Goal: Task Accomplishment & Management: Manage account settings

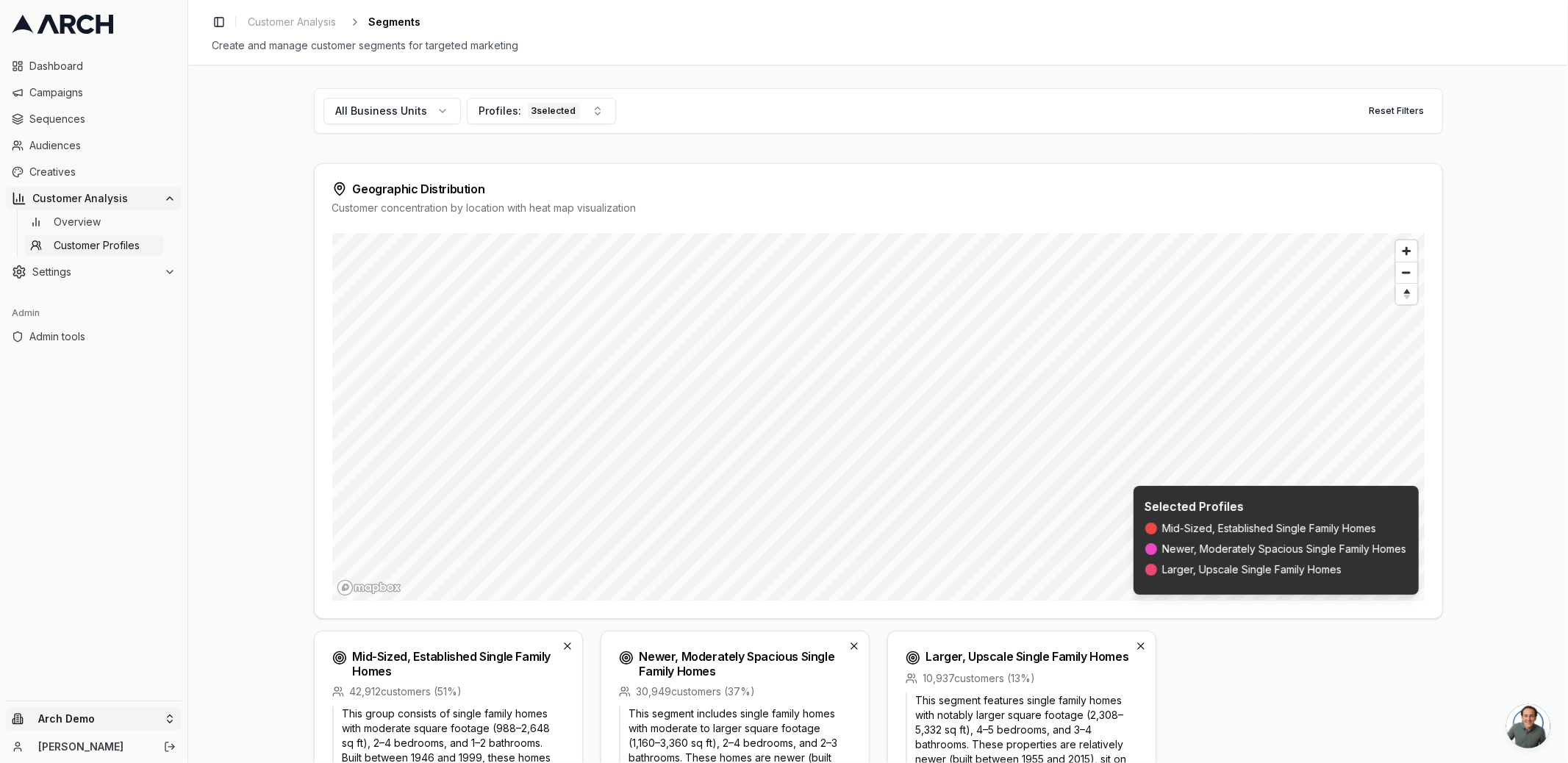
click at [71, 721] on html "Dashboard Campaigns Sequences Audiences Creatives Customer Analysis Overview Cu…" at bounding box center [784, 382] width 1568 height 763
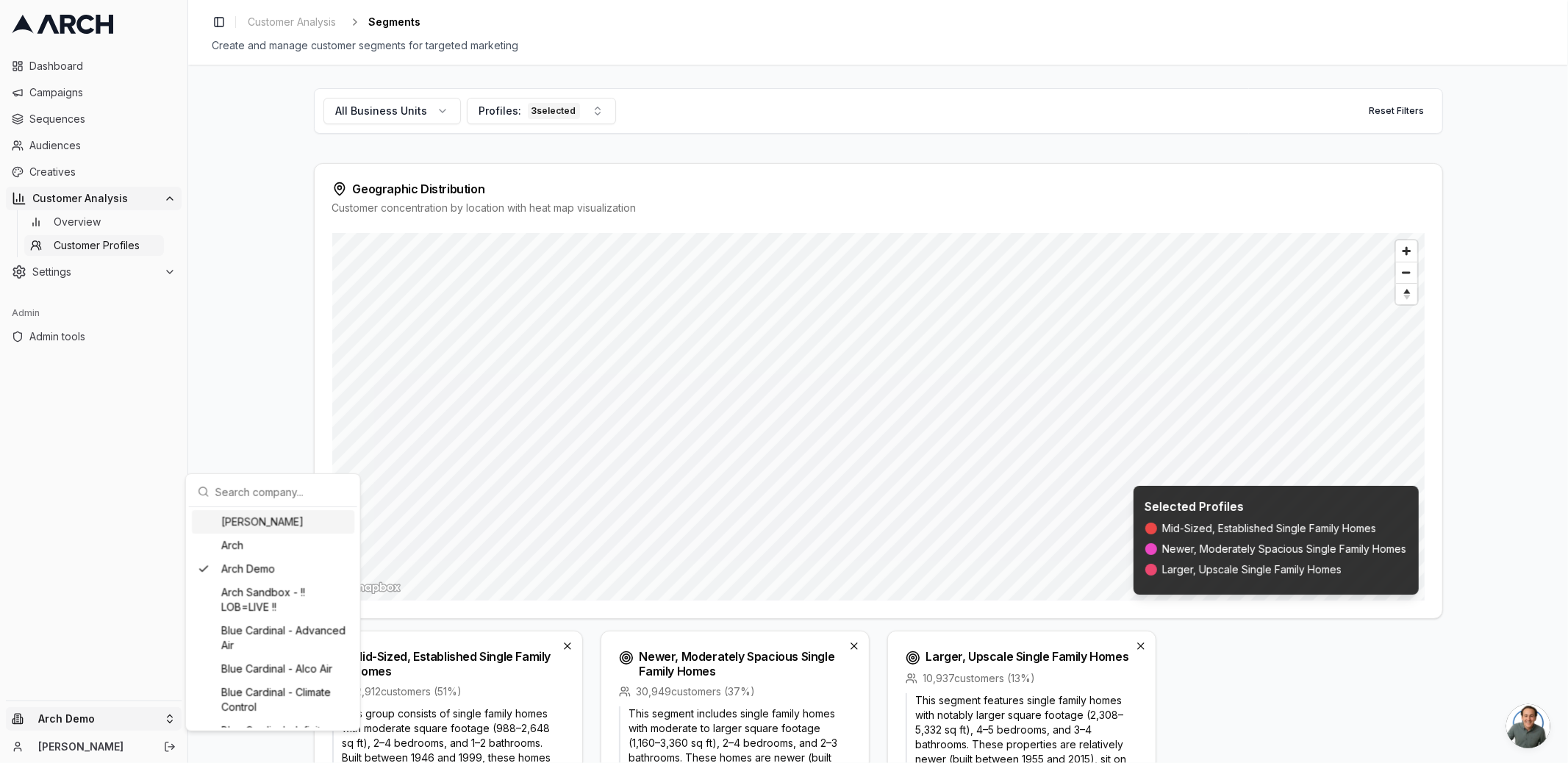
click at [278, 485] on input "text" at bounding box center [282, 491] width 133 height 30
type input "service"
click at [250, 535] on div "Service Professionals" at bounding box center [273, 528] width 162 height 24
click at [148, 528] on html "Dashboard Campaigns Sequences Audiences Creatives Customer Analysis Overview Cu…" at bounding box center [784, 382] width 1568 height 763
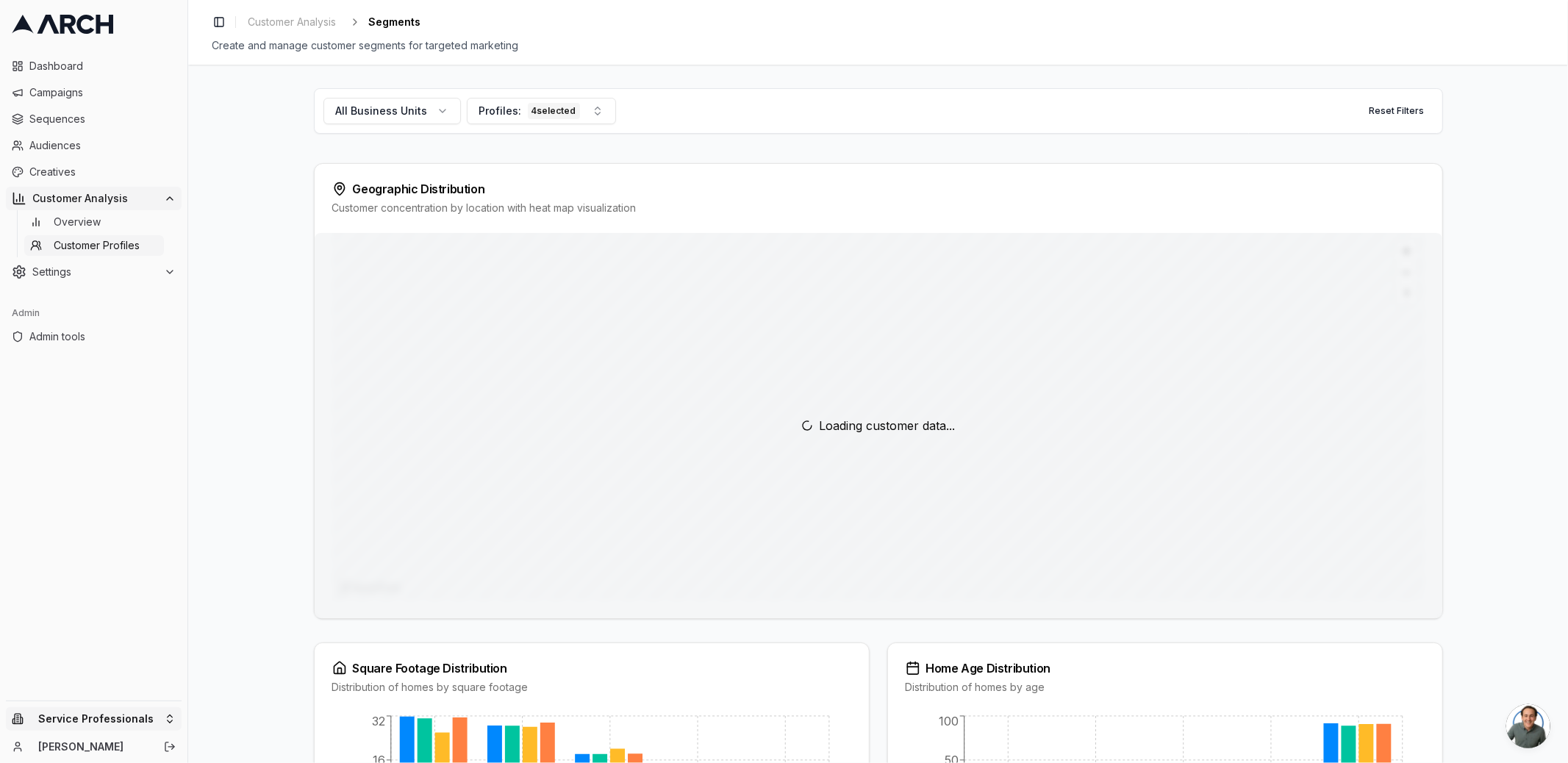
click at [100, 717] on html "Dashboard Campaigns Sequences Audiences Creatives Customer Analysis Overview Cu…" at bounding box center [784, 382] width 1568 height 763
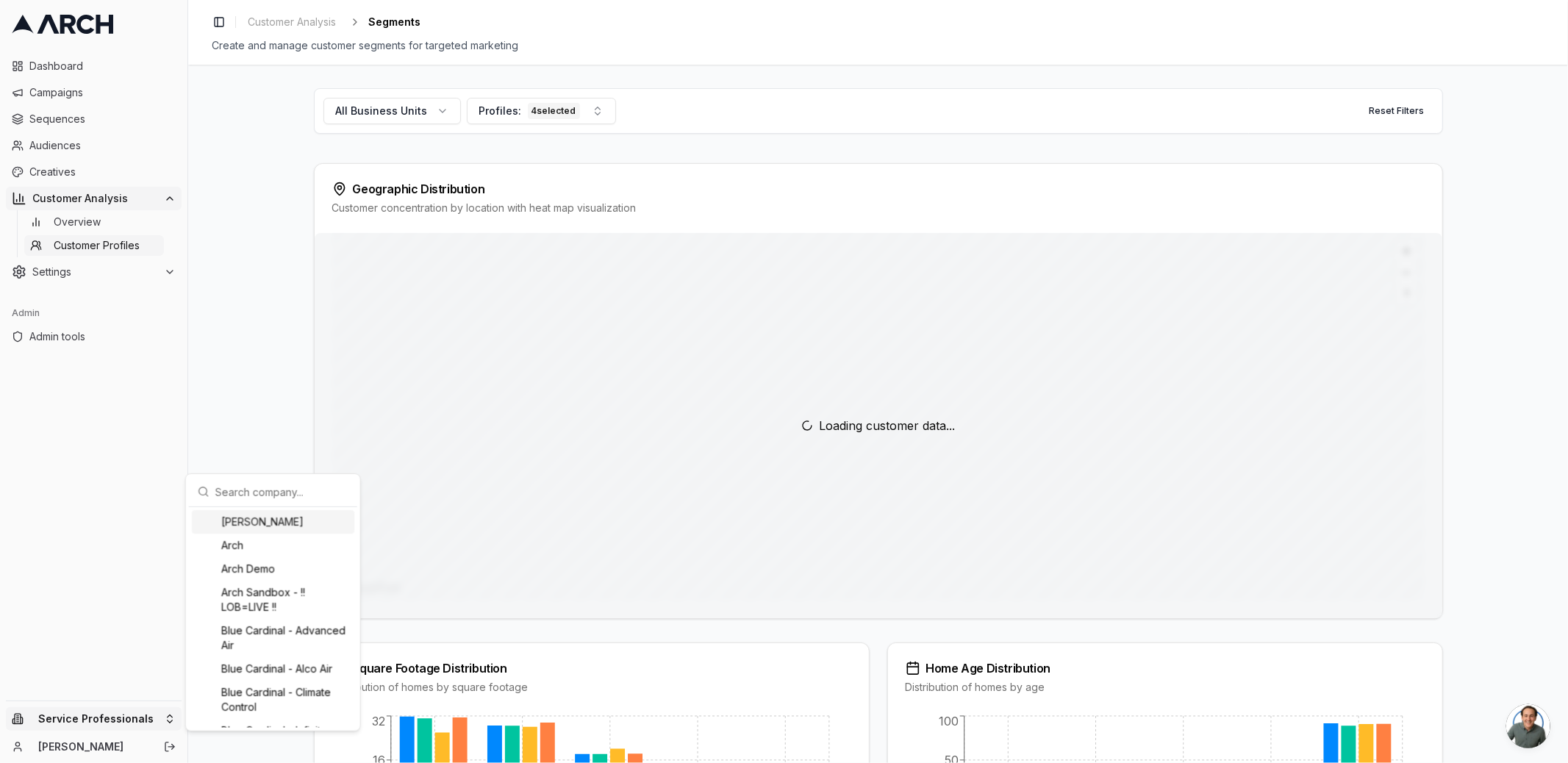
click at [92, 595] on html "Dashboard Campaigns Sequences Audiences Creatives Customer Analysis Overview Cu…" at bounding box center [784, 382] width 1568 height 763
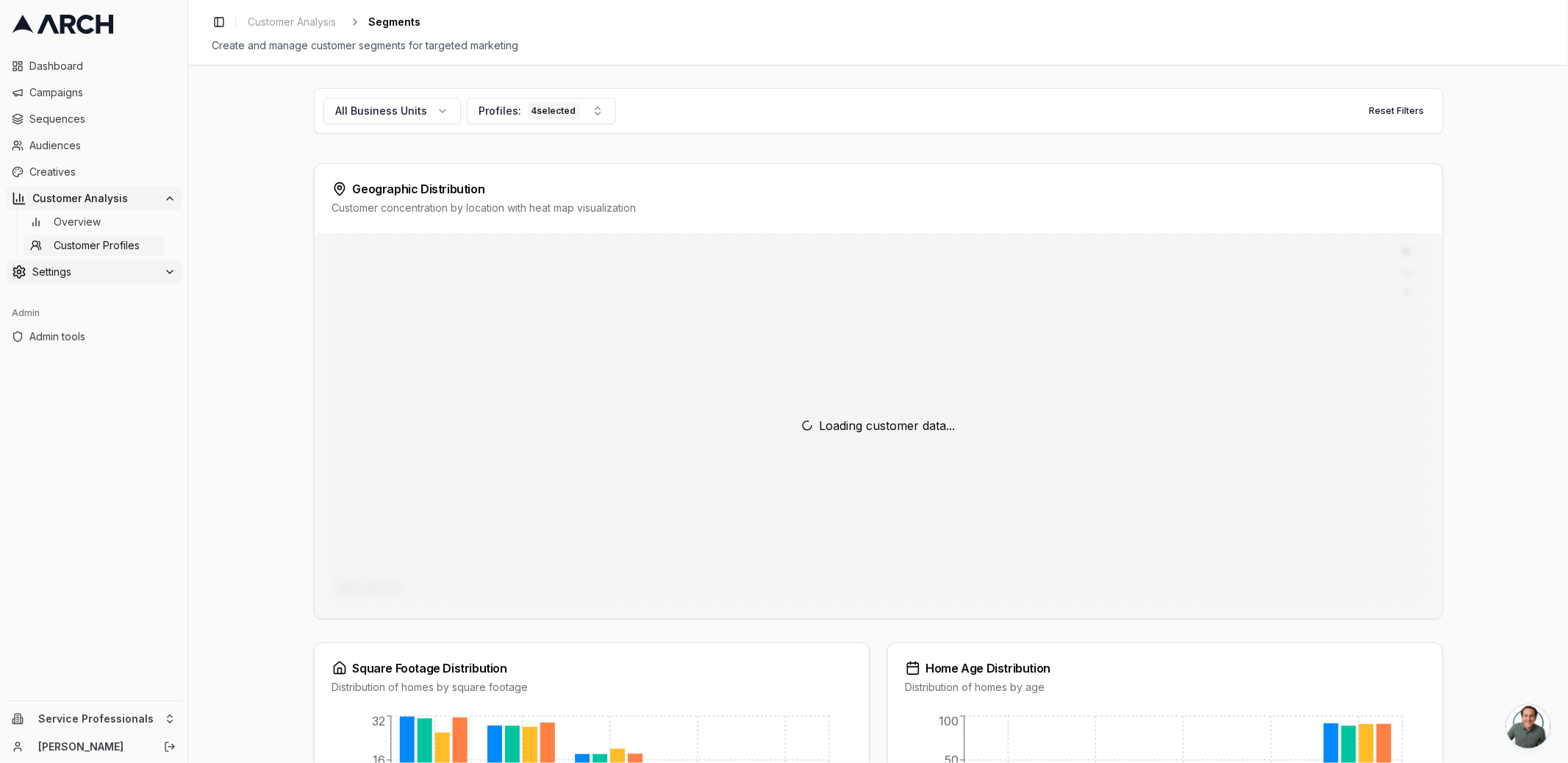
click at [79, 270] on span "Settings" at bounding box center [95, 272] width 125 height 15
click at [85, 373] on link "Team" at bounding box center [94, 366] width 140 height 21
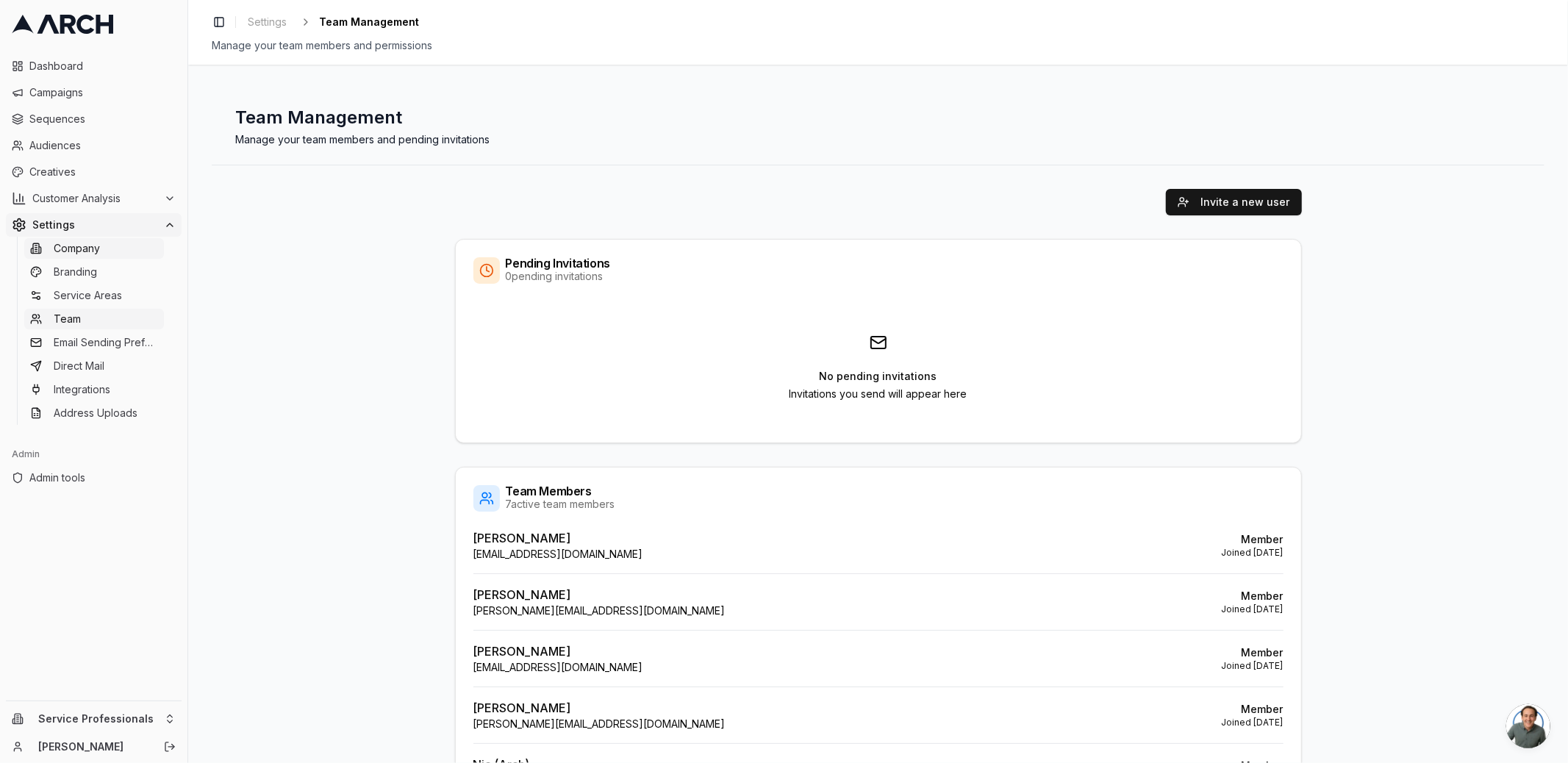
click at [90, 254] on span "Company" at bounding box center [77, 249] width 47 height 15
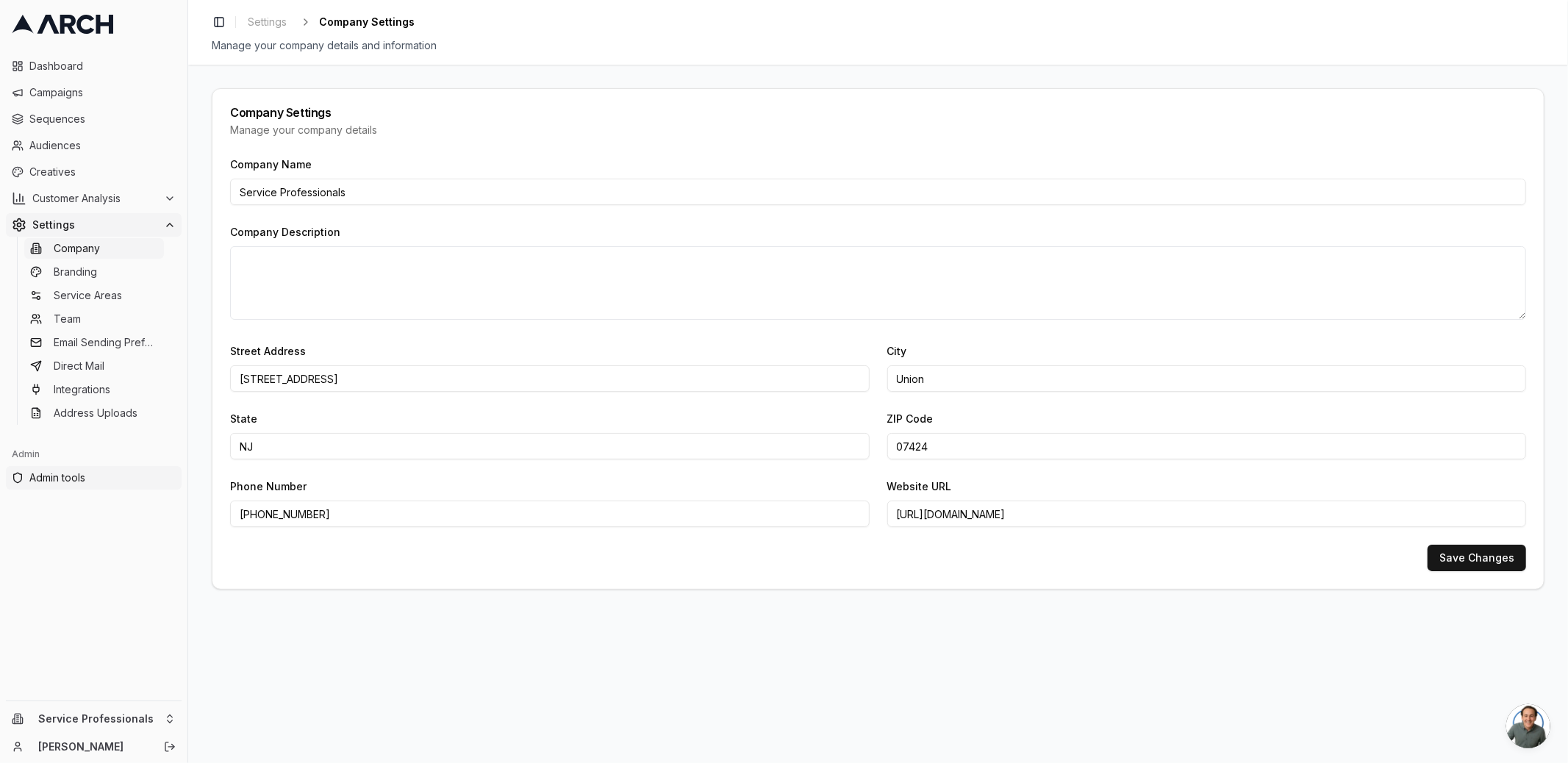
click at [69, 477] on span "Admin tools" at bounding box center [103, 477] width 146 height 15
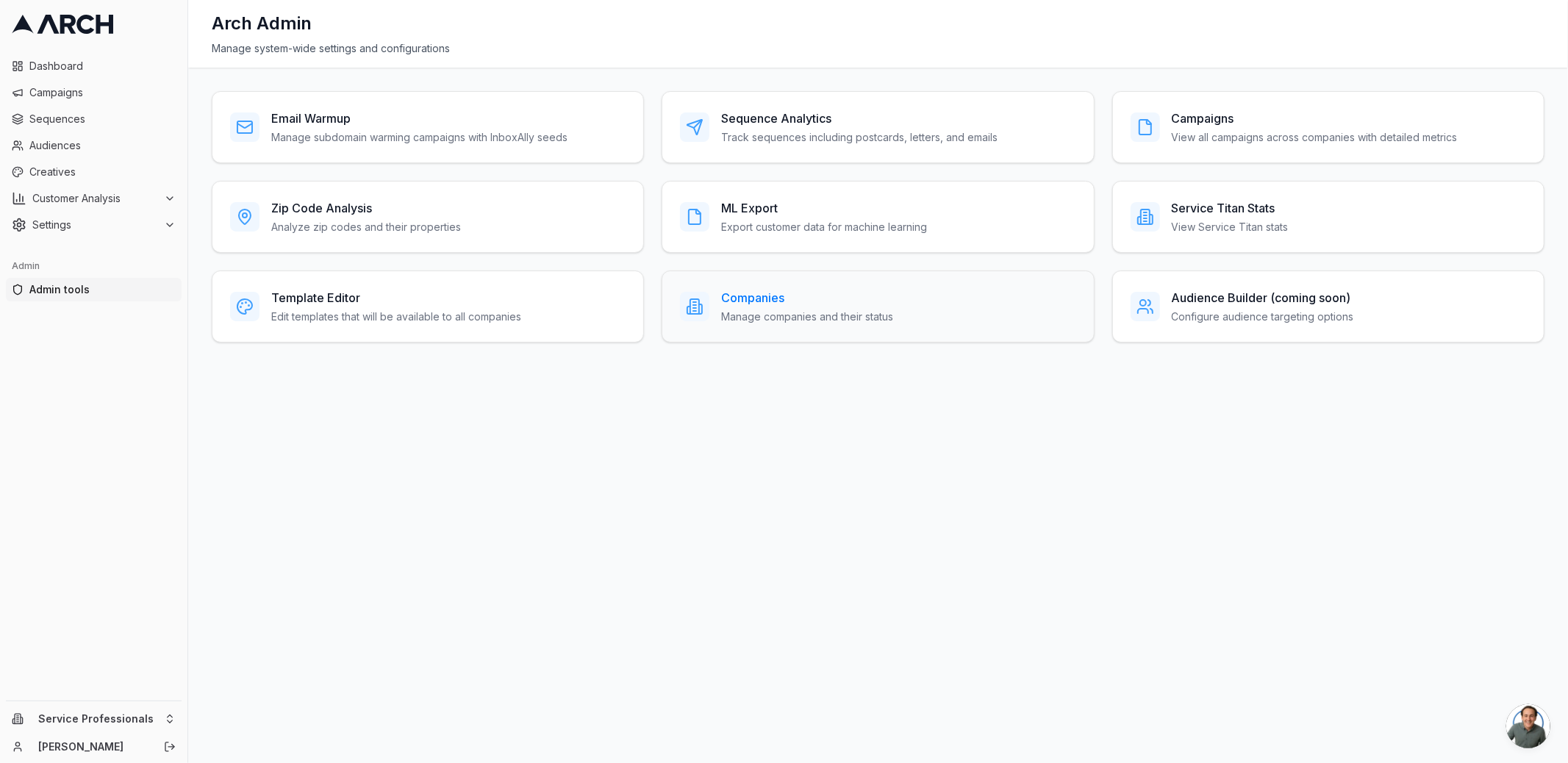
click at [782, 310] on p "Manage companies and their status" at bounding box center [807, 317] width 172 height 15
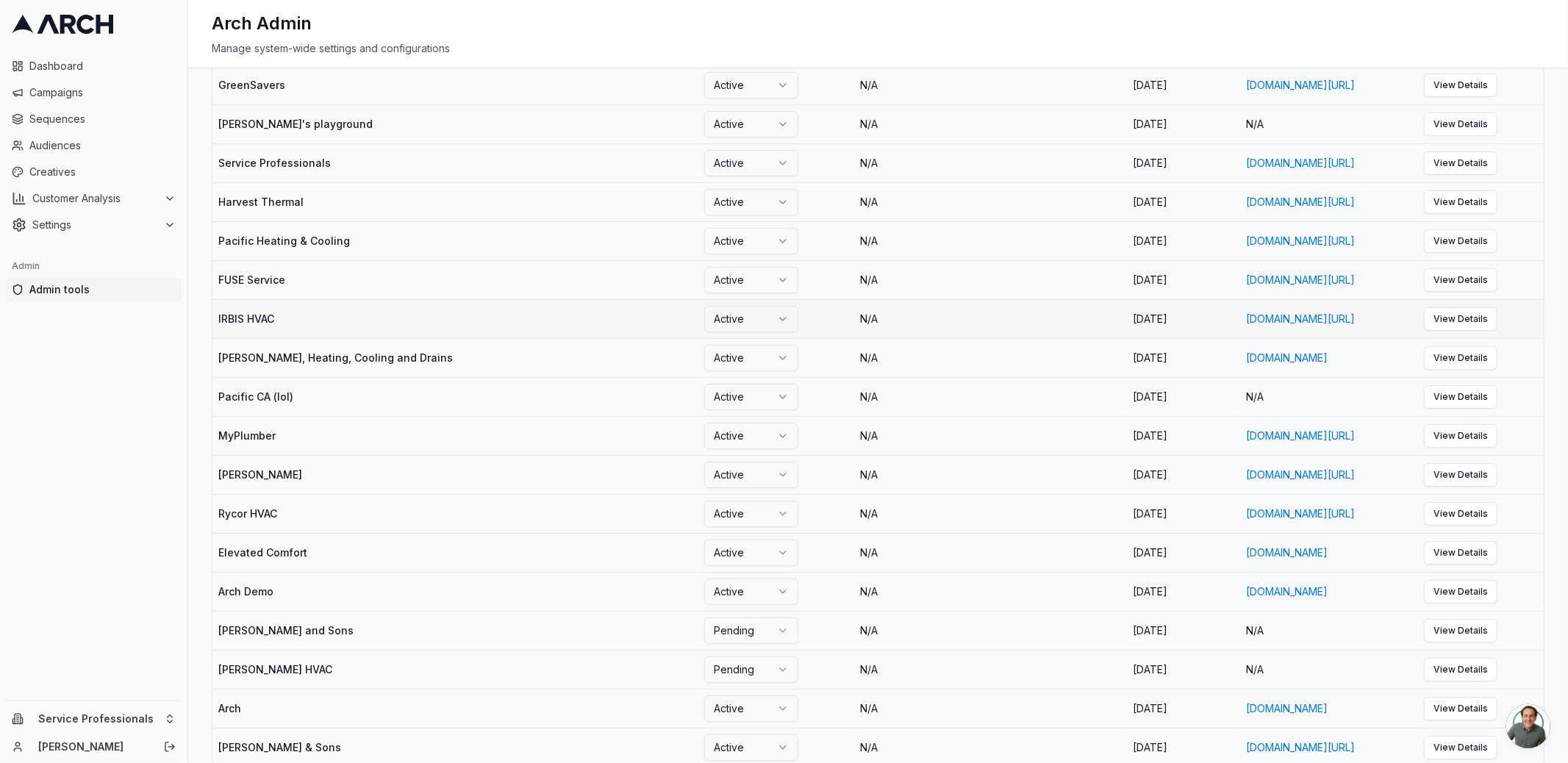
scroll to position [1372, 0]
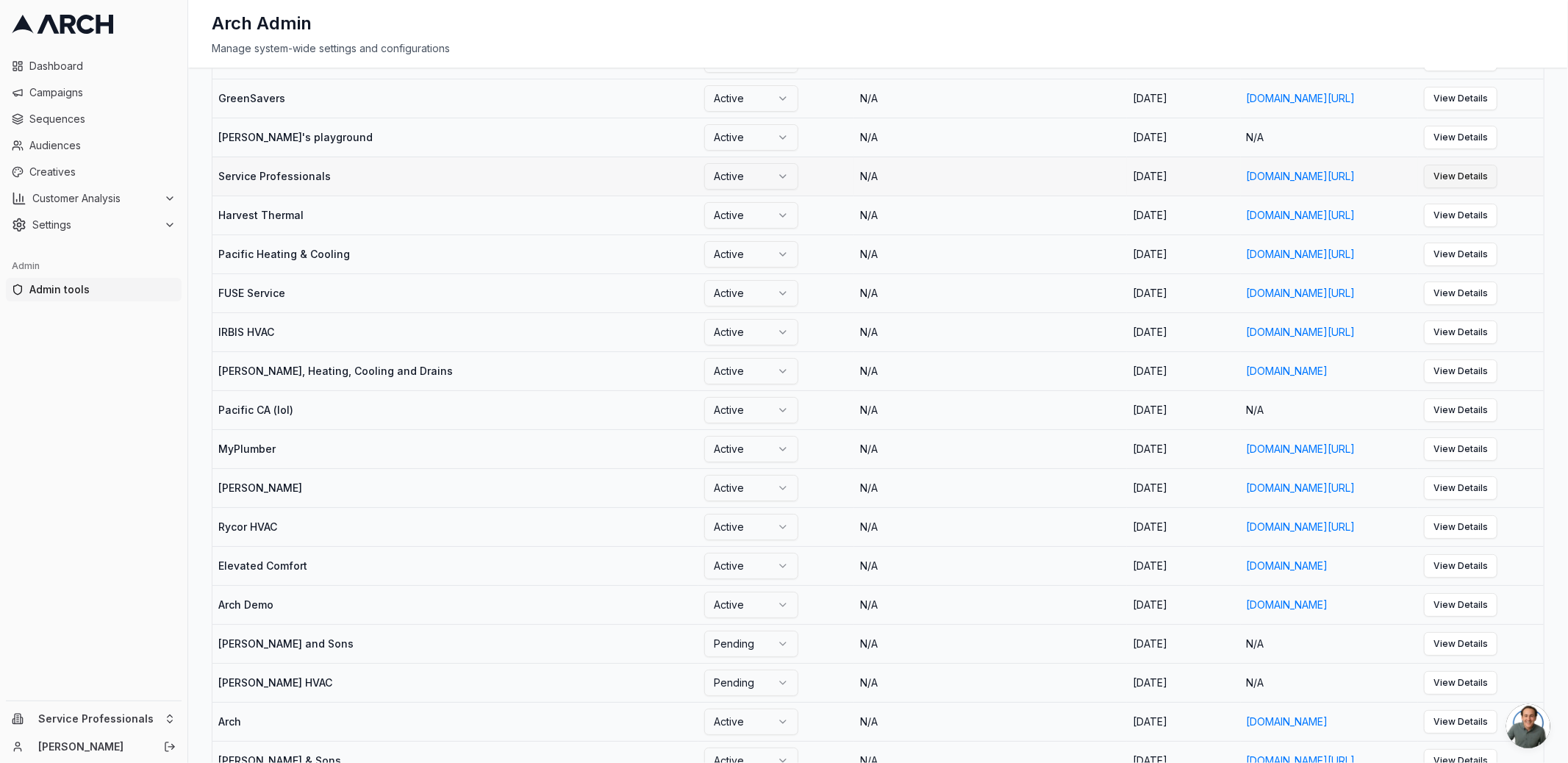
click at [1498, 188] on link "View Details" at bounding box center [1461, 176] width 74 height 24
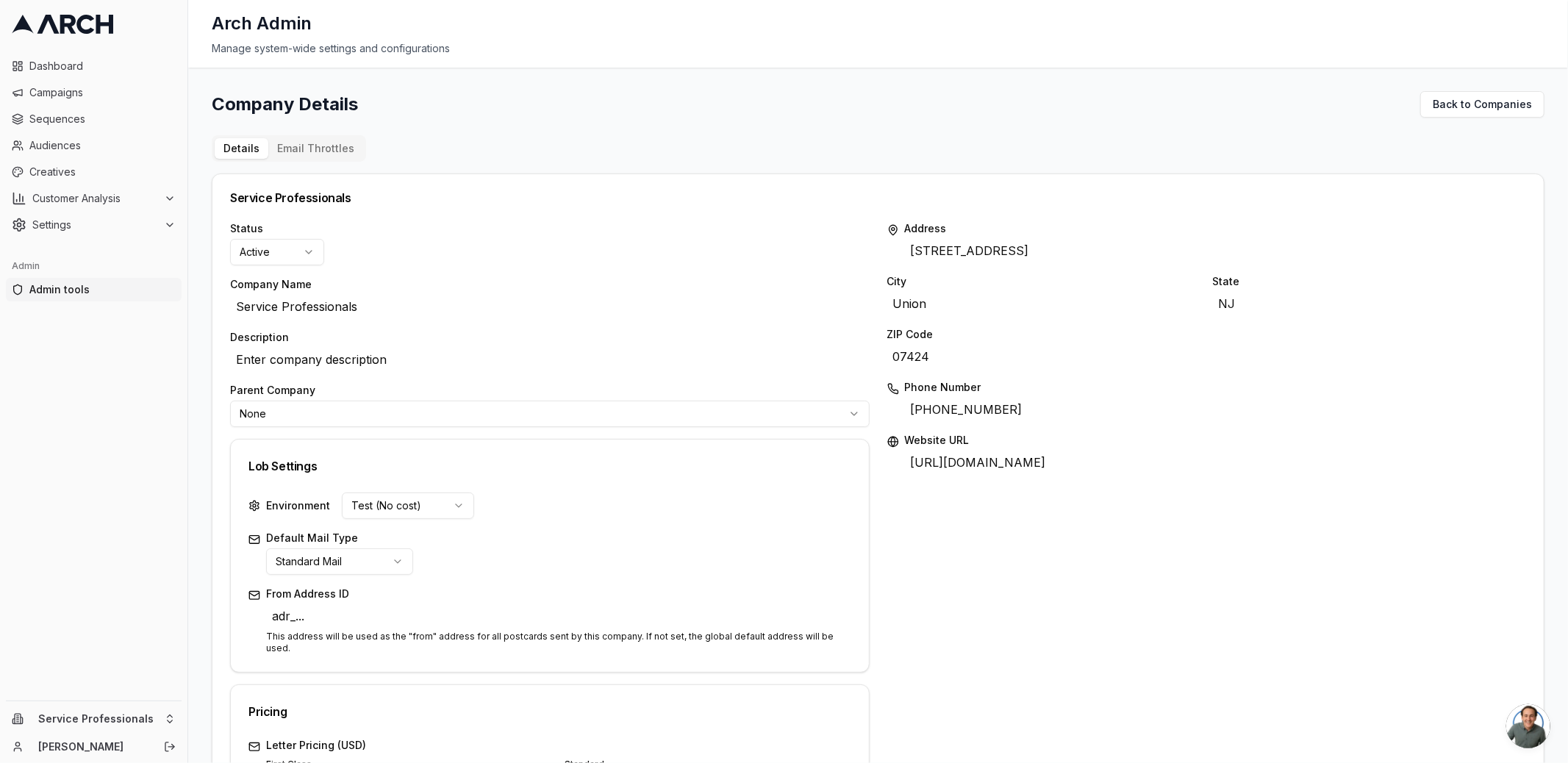
scroll to position [477, 0]
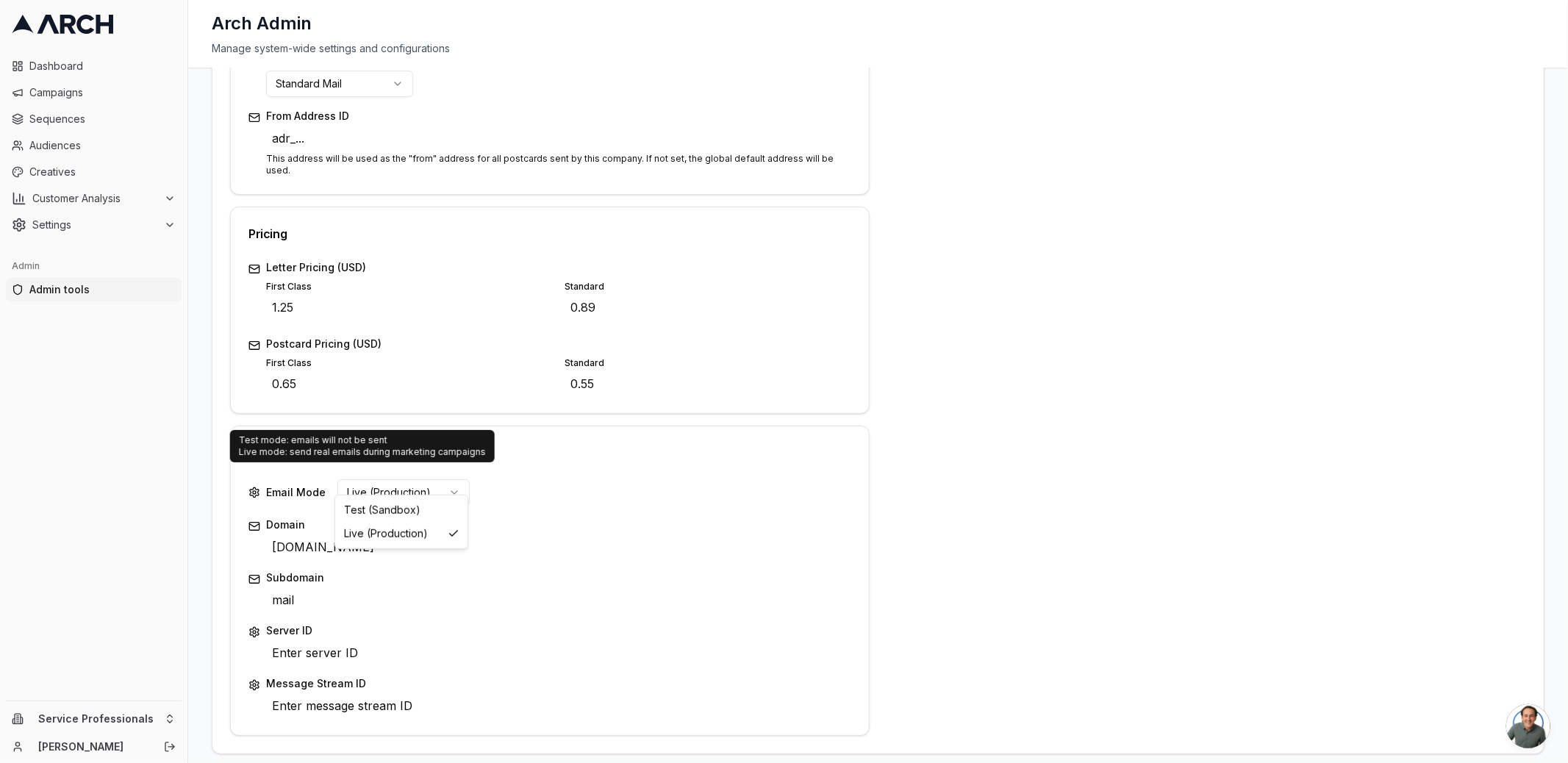
click at [389, 485] on html "Dashboard Campaigns Sequences Audiences Creatives Customer Analysis Settings Ad…" at bounding box center [784, 382] width 1568 height 763
click at [396, 443] on html "Dashboard Campaigns Sequences Audiences Creatives Customer Analysis Settings Ad…" at bounding box center [784, 382] width 1568 height 763
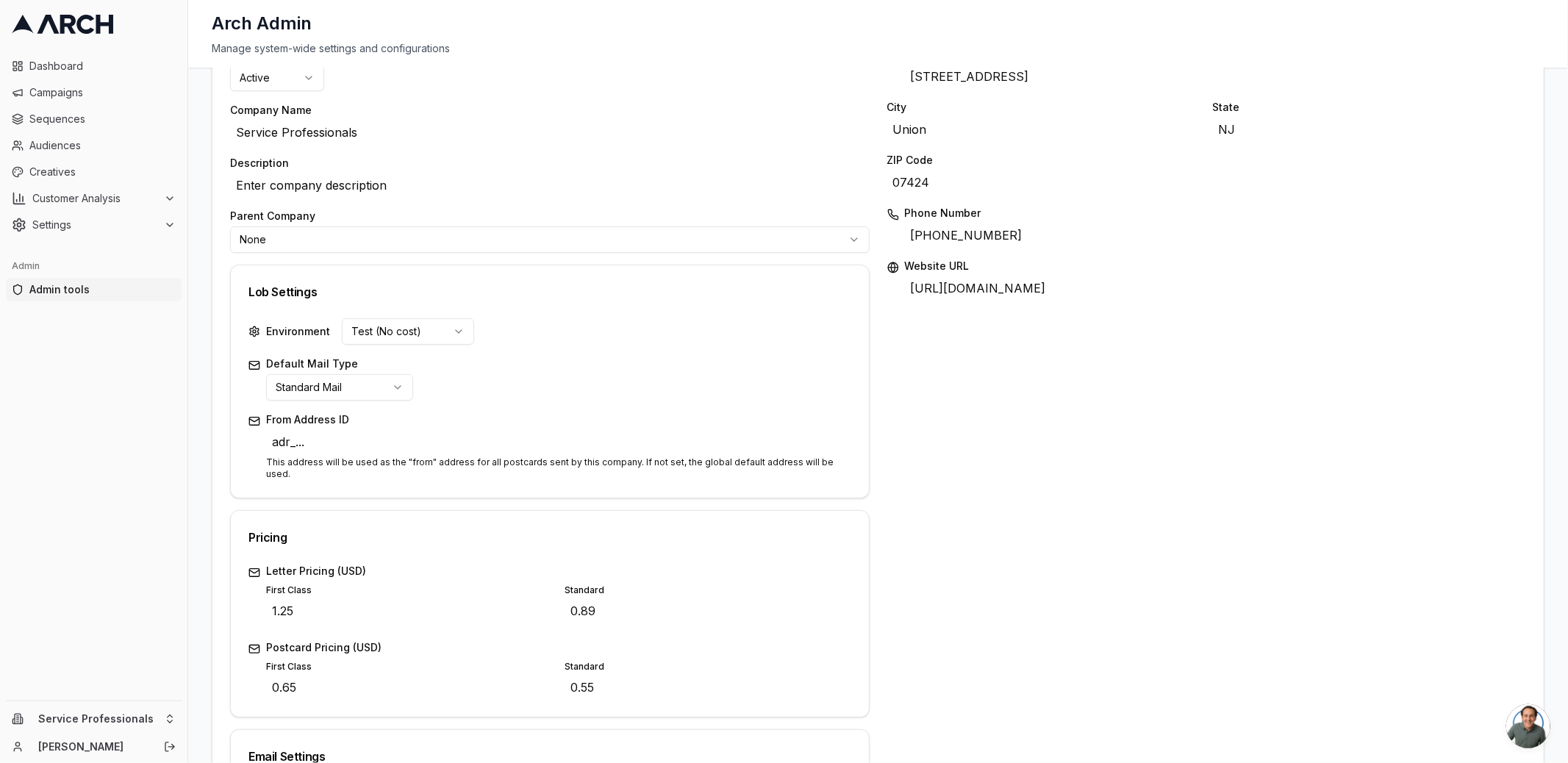
scroll to position [170, 0]
click at [82, 224] on span "Settings" at bounding box center [95, 225] width 125 height 15
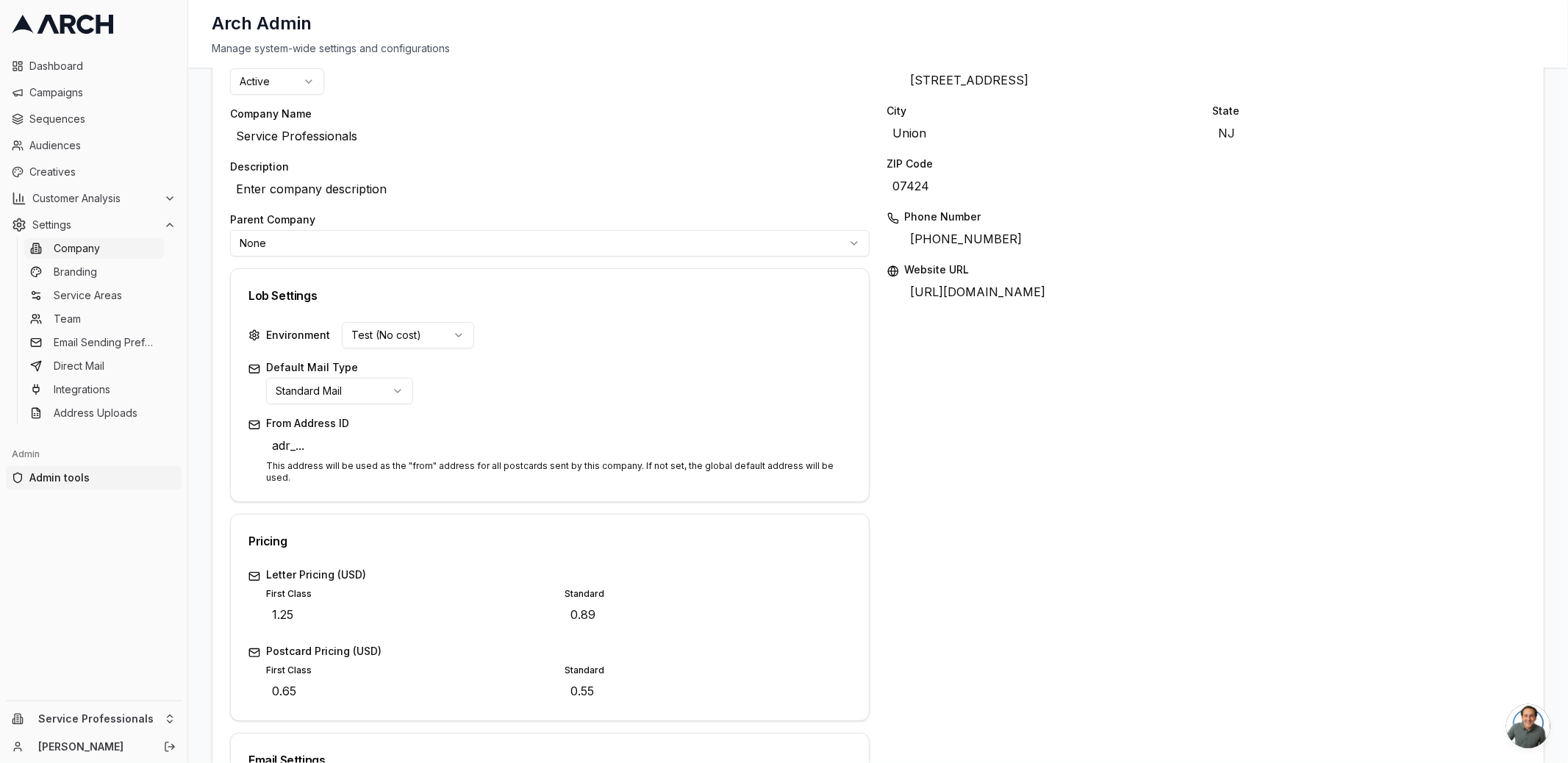
click at [79, 252] on span "Company" at bounding box center [77, 249] width 47 height 15
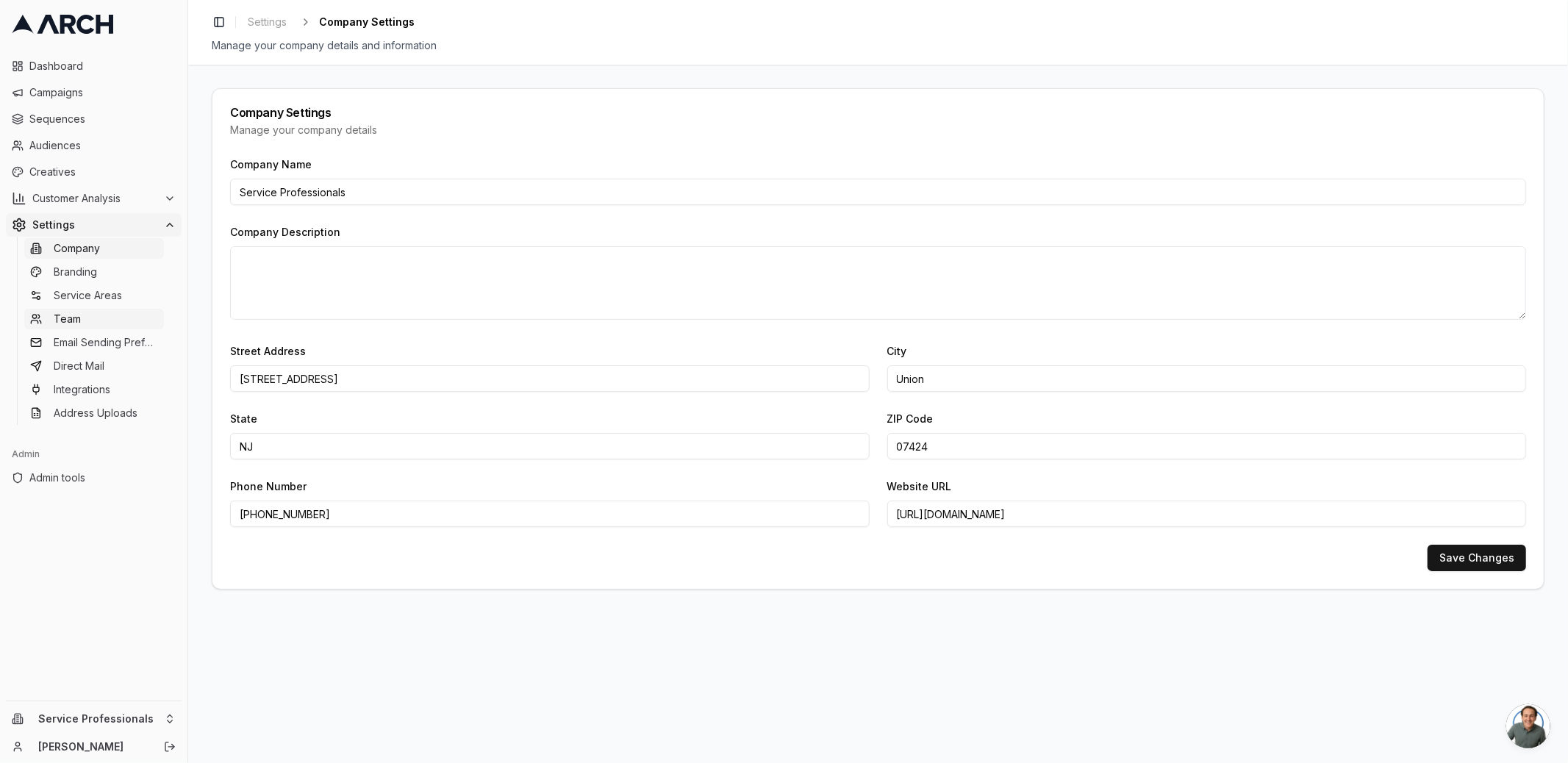
click at [86, 315] on link "Team" at bounding box center [94, 319] width 140 height 21
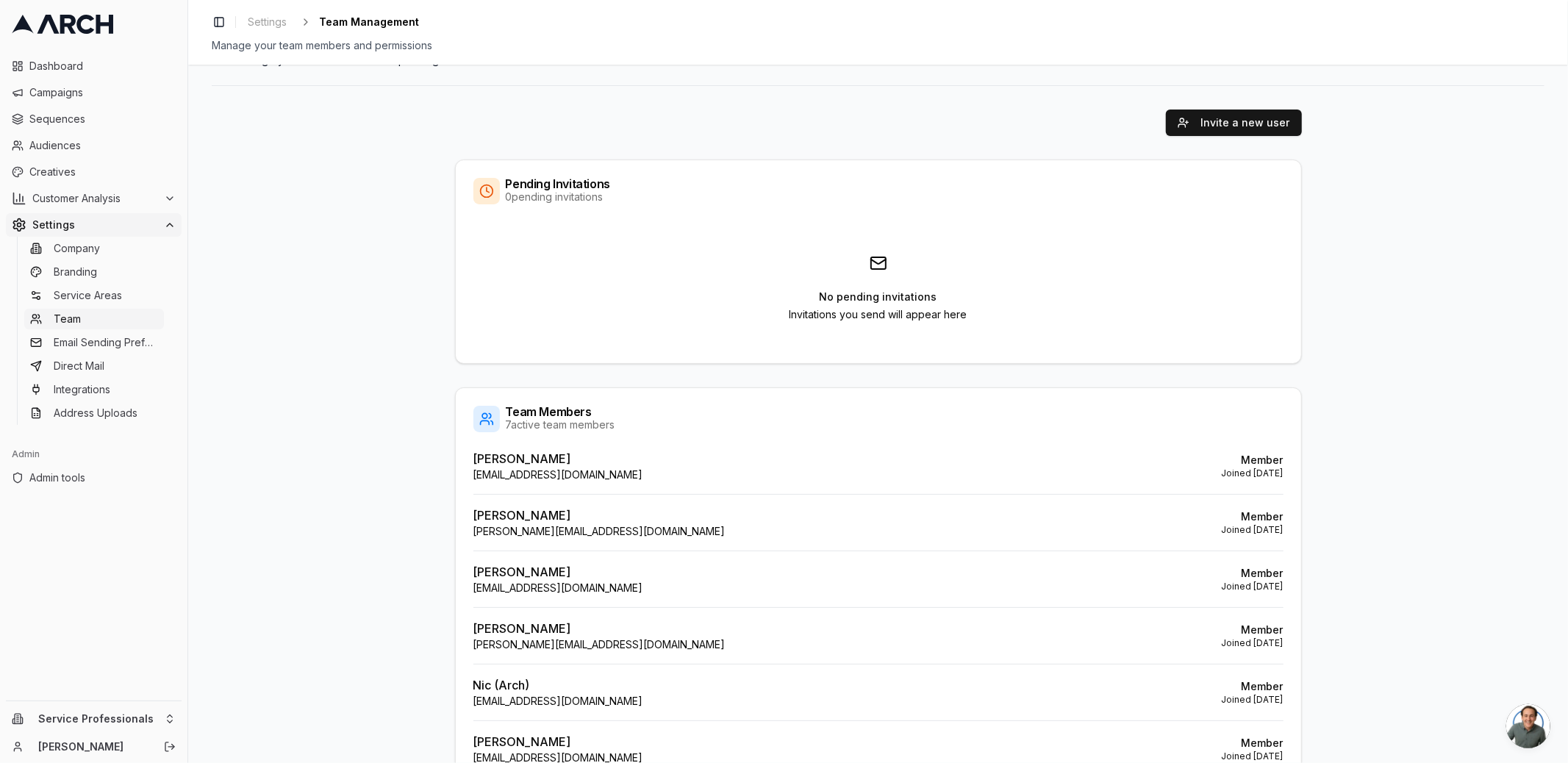
scroll to position [211, 0]
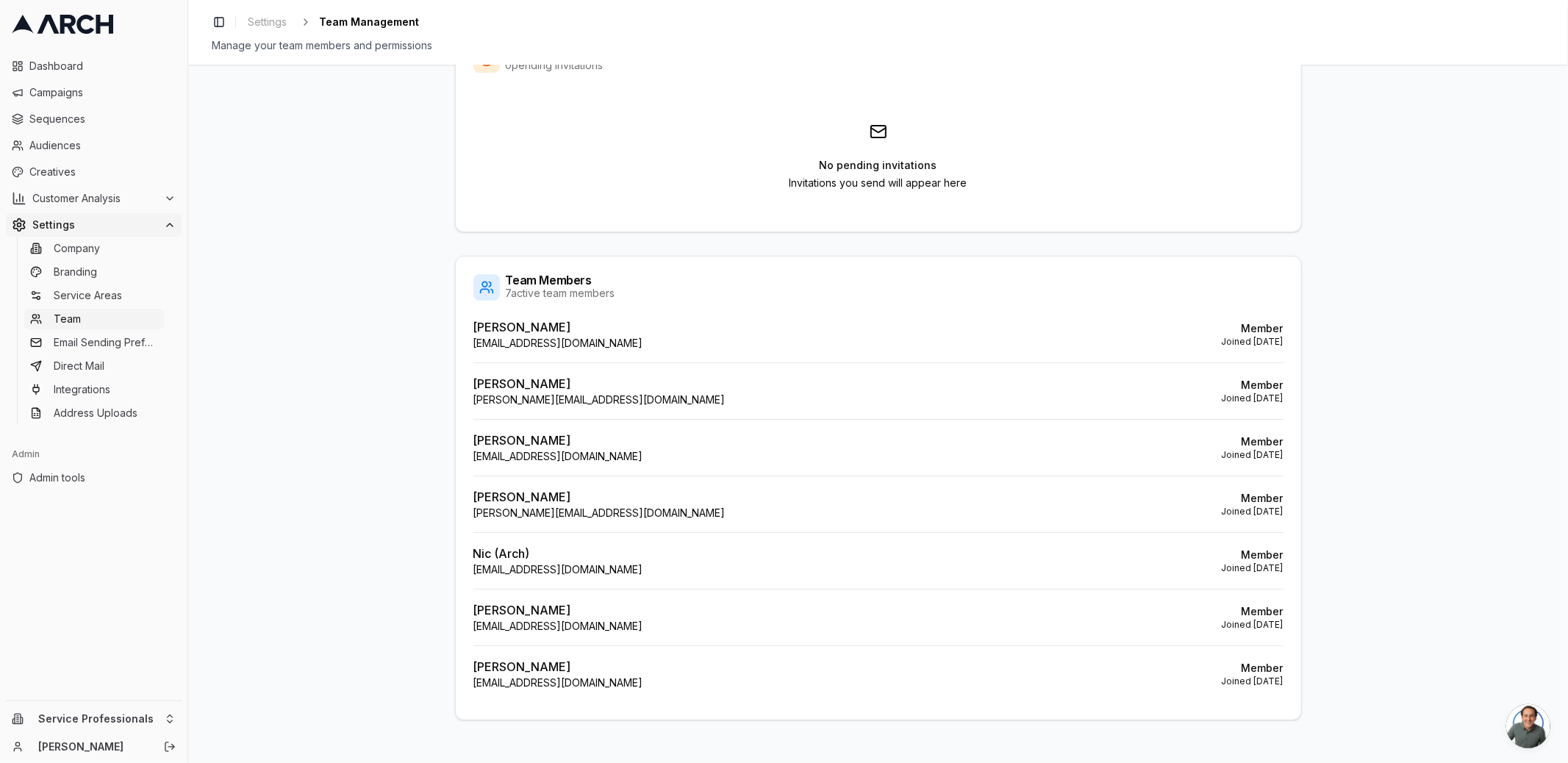
drag, startPoint x: 631, startPoint y: 387, endPoint x: 599, endPoint y: 391, distance: 32.2
click at [630, 387] on div "[PERSON_NAME] [PERSON_NAME][EMAIL_ADDRESS][DOMAIN_NAME] Member Joined [DATE]" at bounding box center [878, 390] width 811 height 57
click at [475, 423] on div "[PERSON_NAME] [PERSON_NAME][EMAIL_ADDRESS][DOMAIN_NAME] Member Joined [DATE]" at bounding box center [878, 447] width 811 height 57
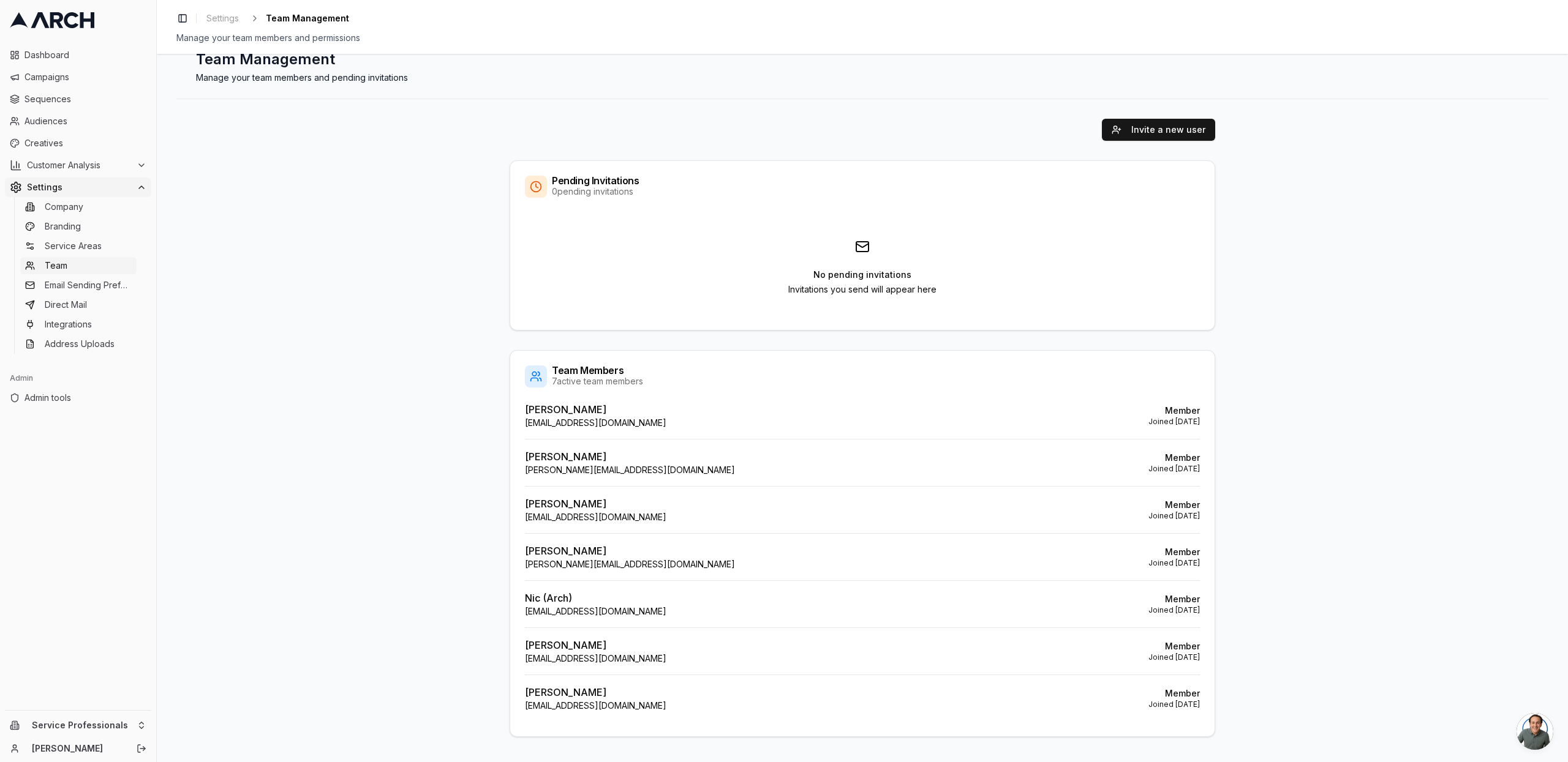
scroll to position [33, 0]
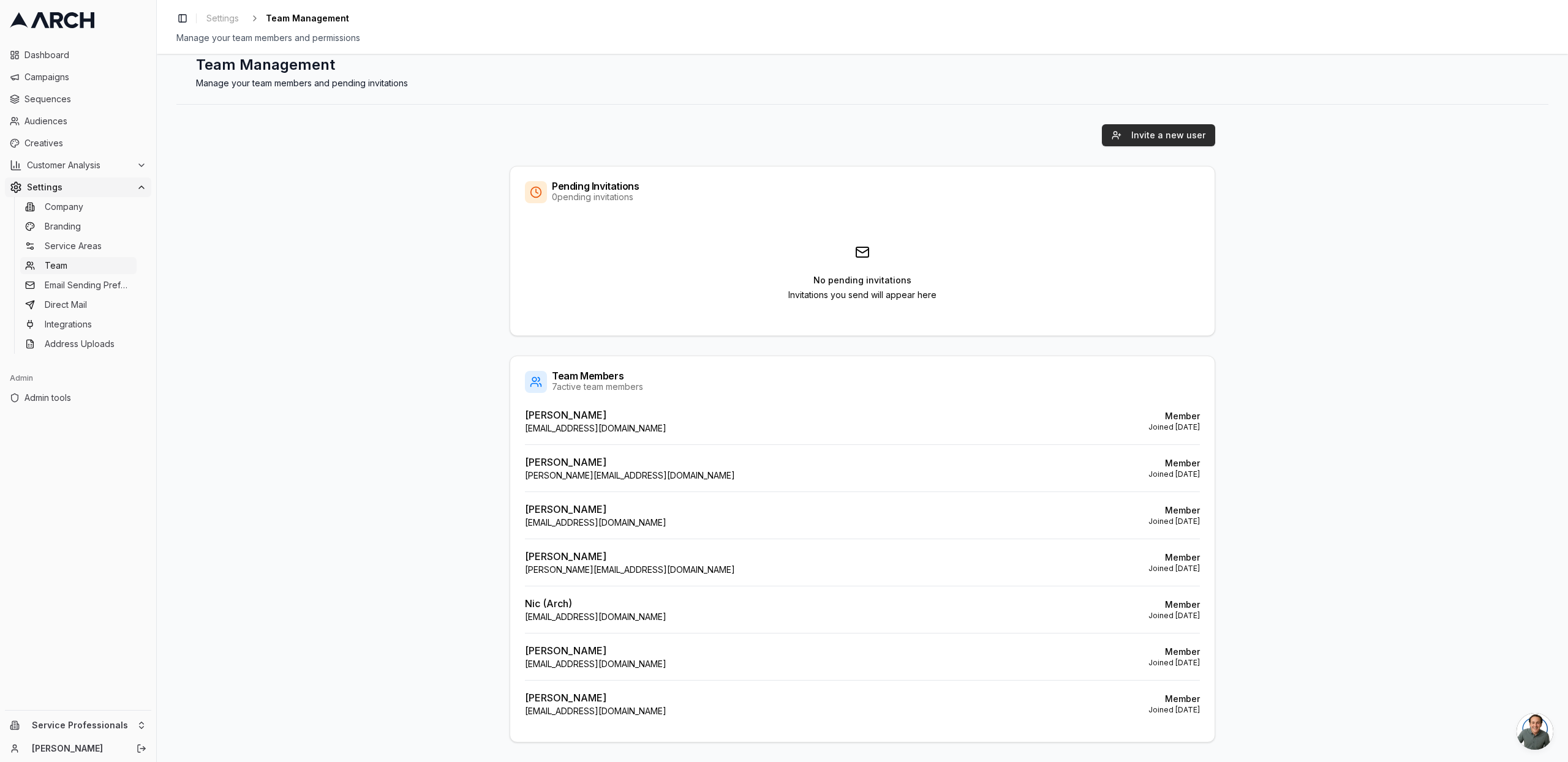
click at [1149, 143] on button "Invite a new user" at bounding box center [1158, 135] width 113 height 22
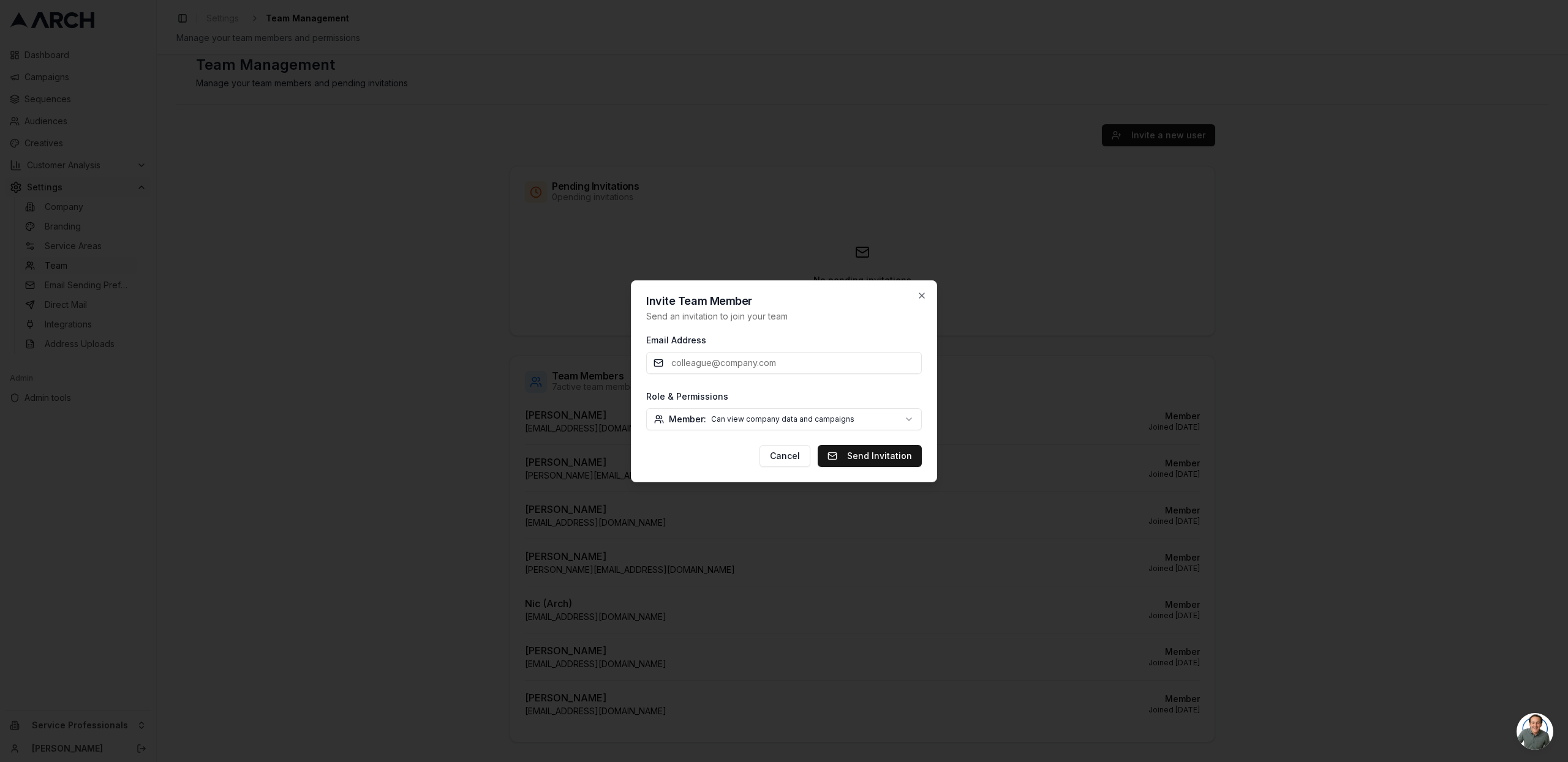
click at [678, 418] on body "Dashboard Campaigns Sequences Audiences Creatives Customer Analysis Settings Co…" at bounding box center [784, 381] width 1568 height 762
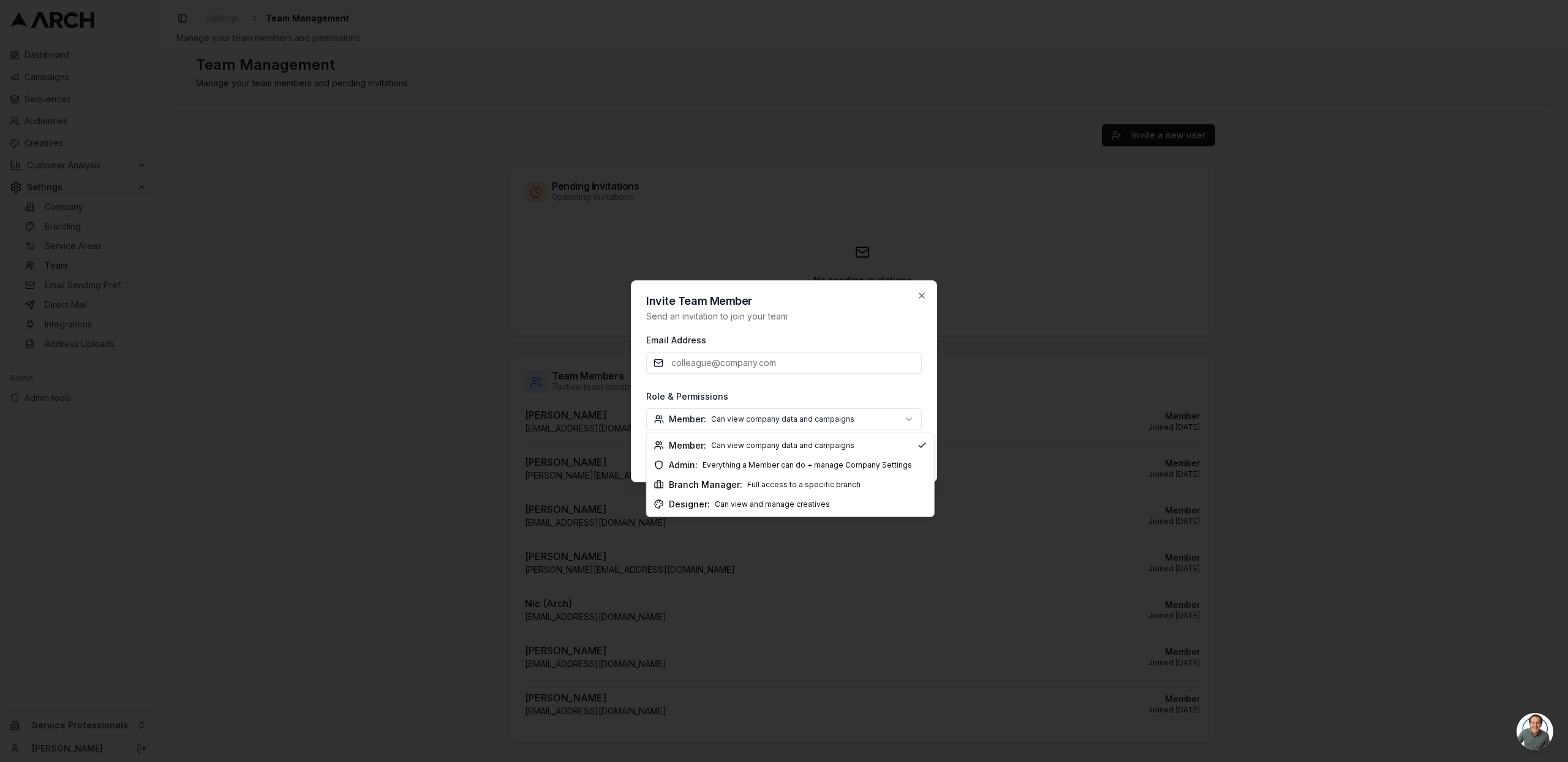
select select "company_admin"
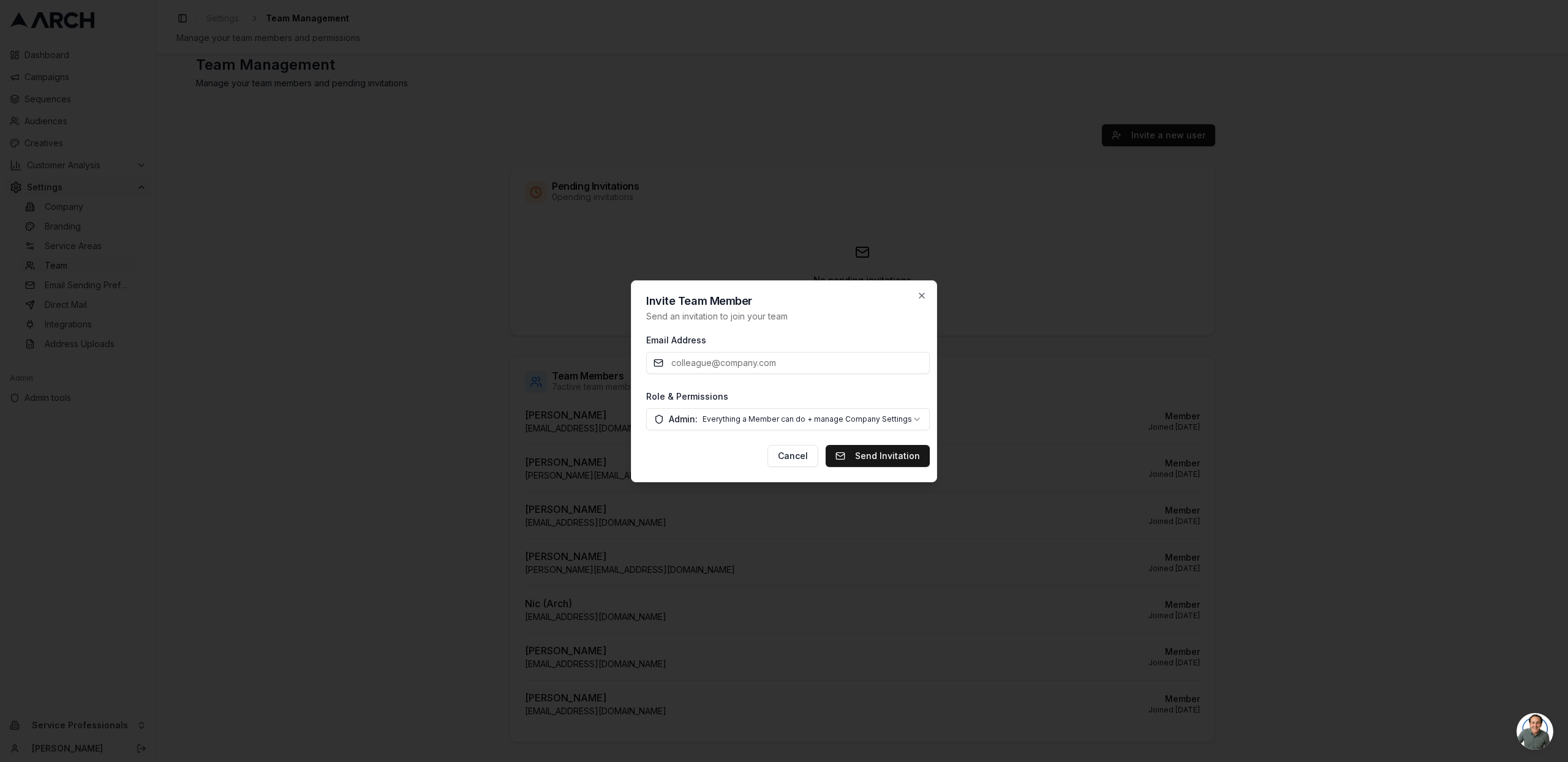
click at [707, 363] on input "Email Address" at bounding box center [788, 363] width 283 height 22
type input "phil+serviceprofessionals@getarch.com"
click at [876, 450] on button "Send Invitation" at bounding box center [877, 456] width 104 height 22
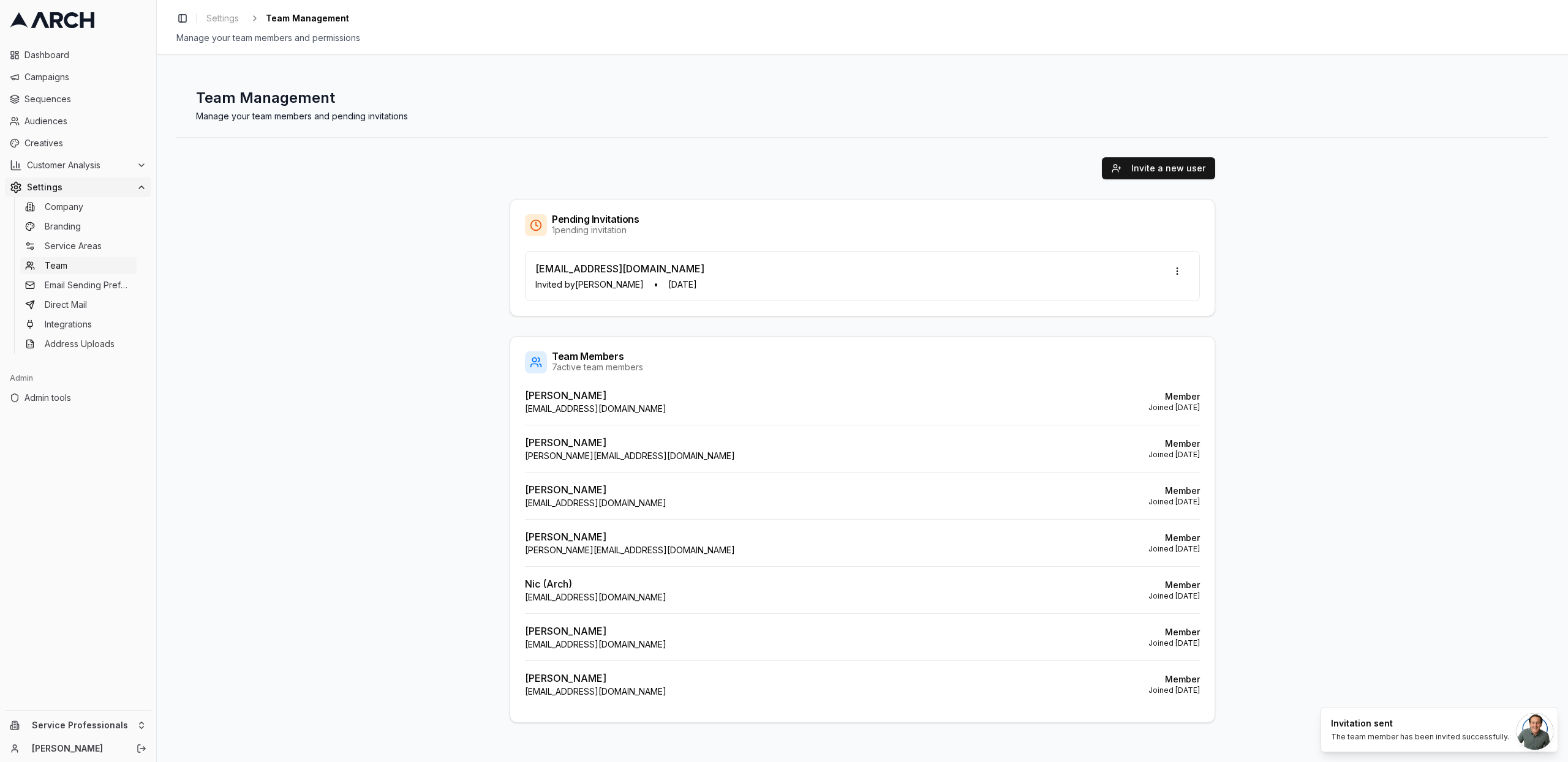
scroll to position [0, 0]
click at [86, 208] on link "Company" at bounding box center [78, 207] width 116 height 17
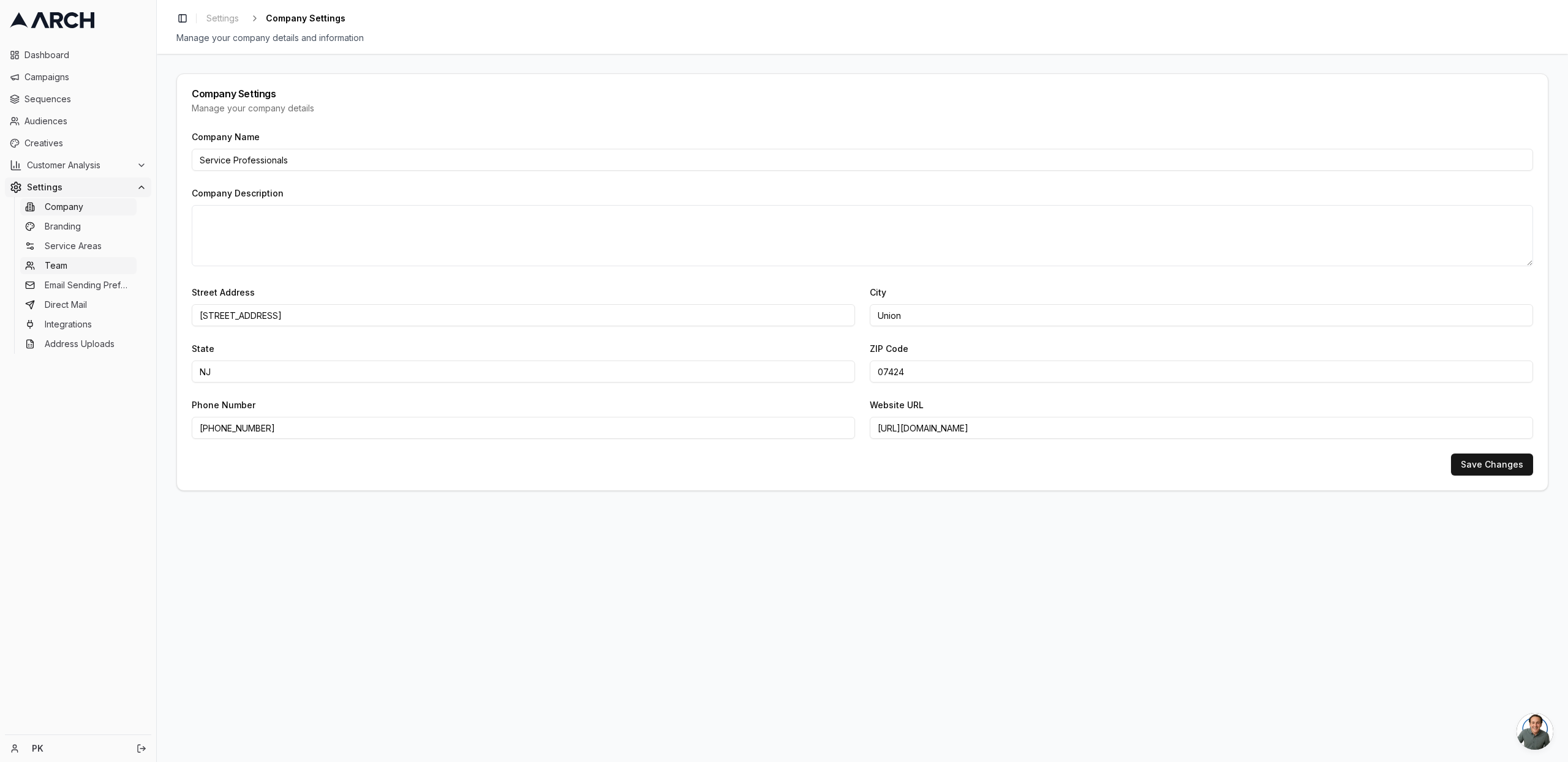
click at [71, 265] on link "Team" at bounding box center [78, 265] width 116 height 17
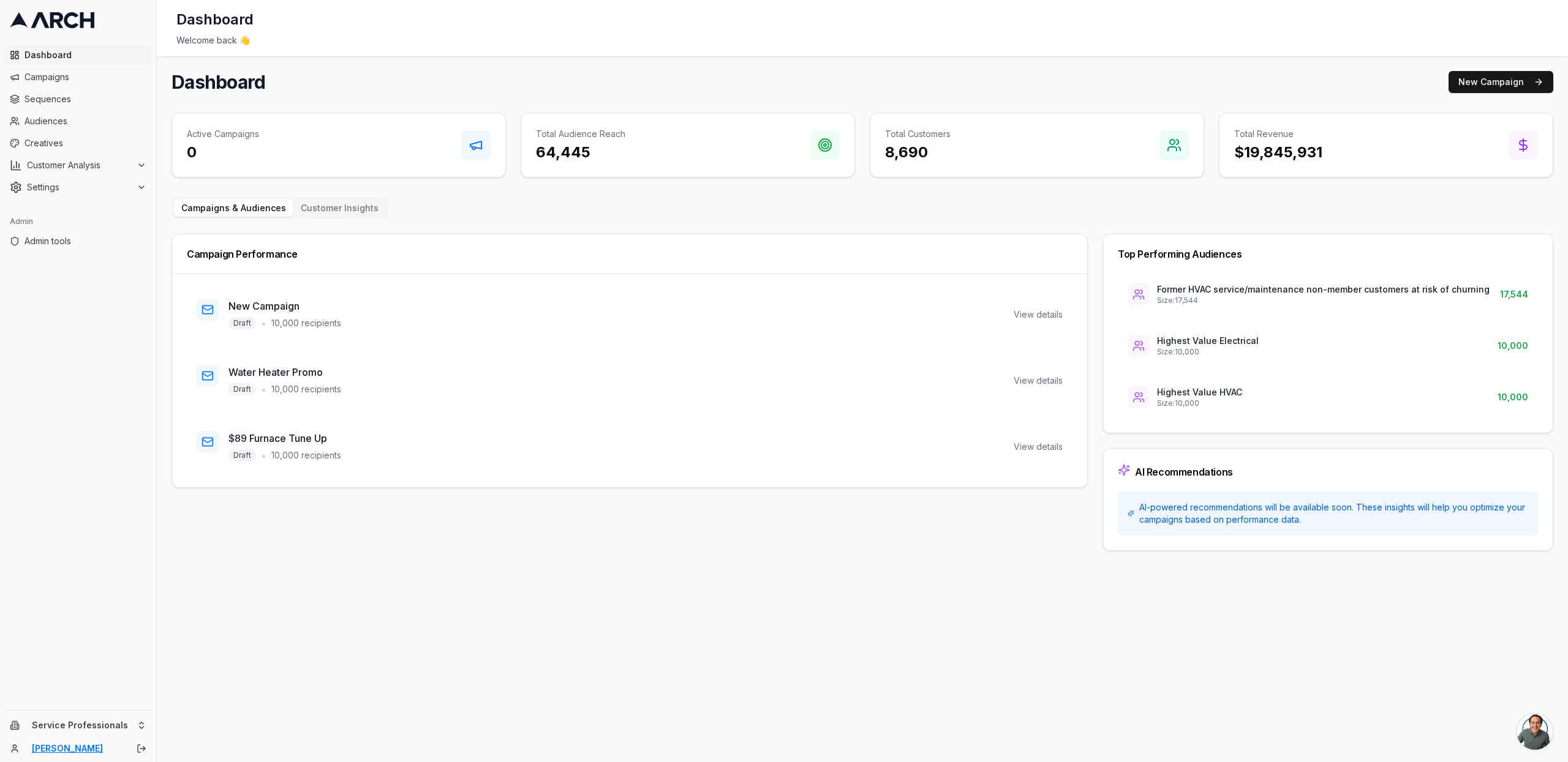
click at [76, 753] on link "Philipp Krinner" at bounding box center [77, 748] width 91 height 12
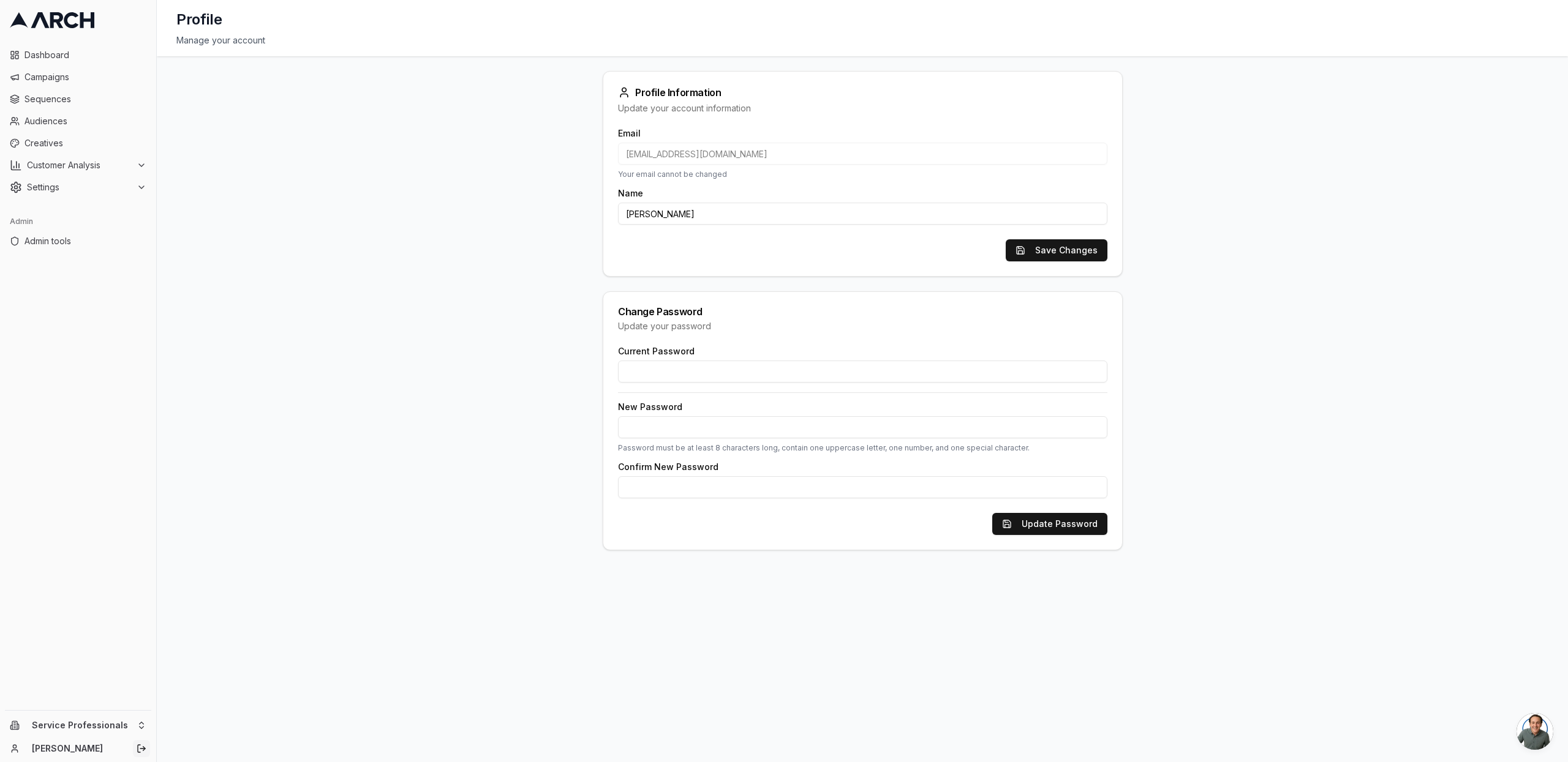
click at [140, 750] on icon "Log out" at bounding box center [141, 748] width 10 height 10
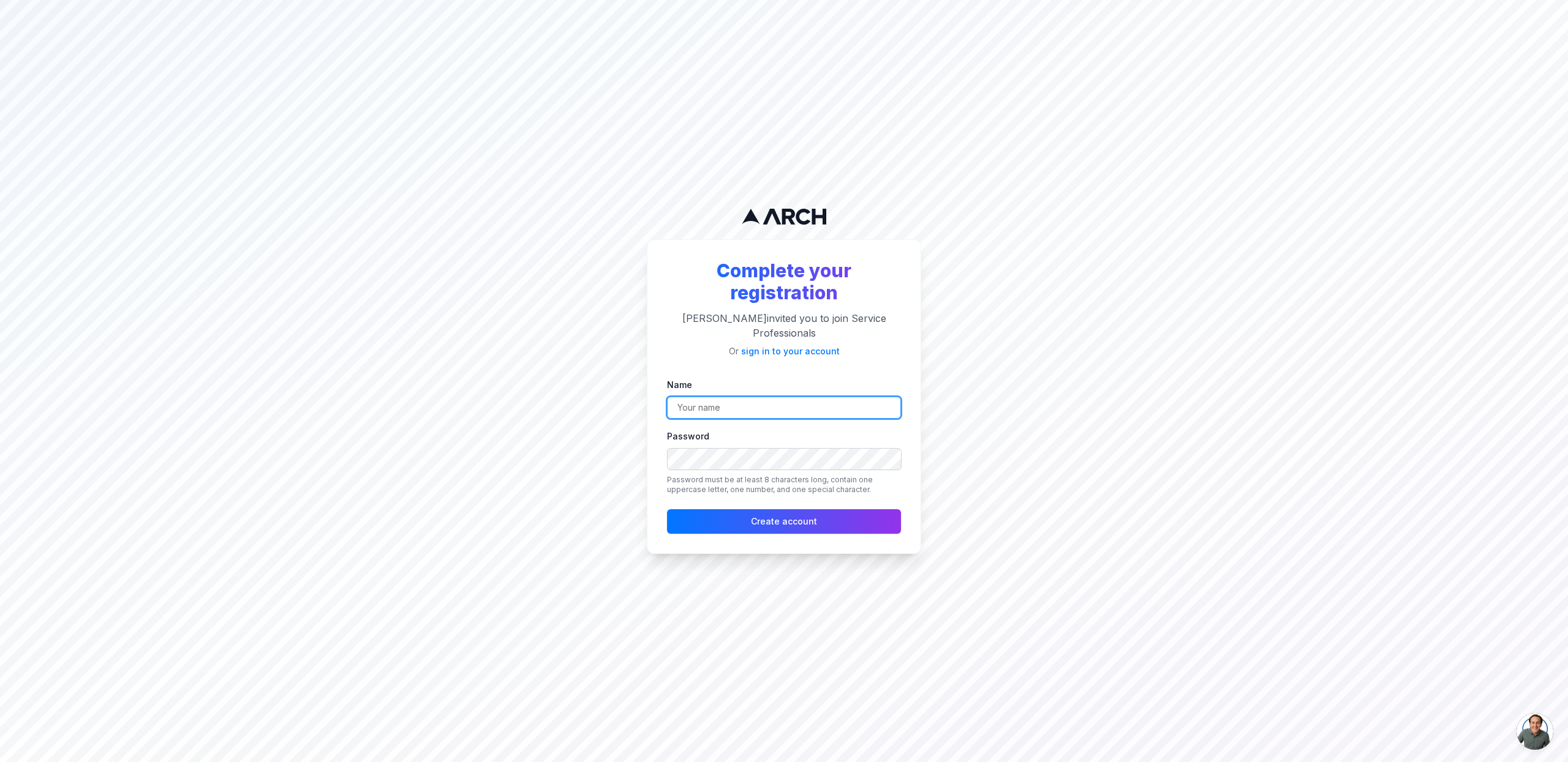
click at [700, 397] on input "Name" at bounding box center [784, 407] width 234 height 22
type input "PK"
click at [745, 522] on button "Create account" at bounding box center [784, 522] width 234 height 25
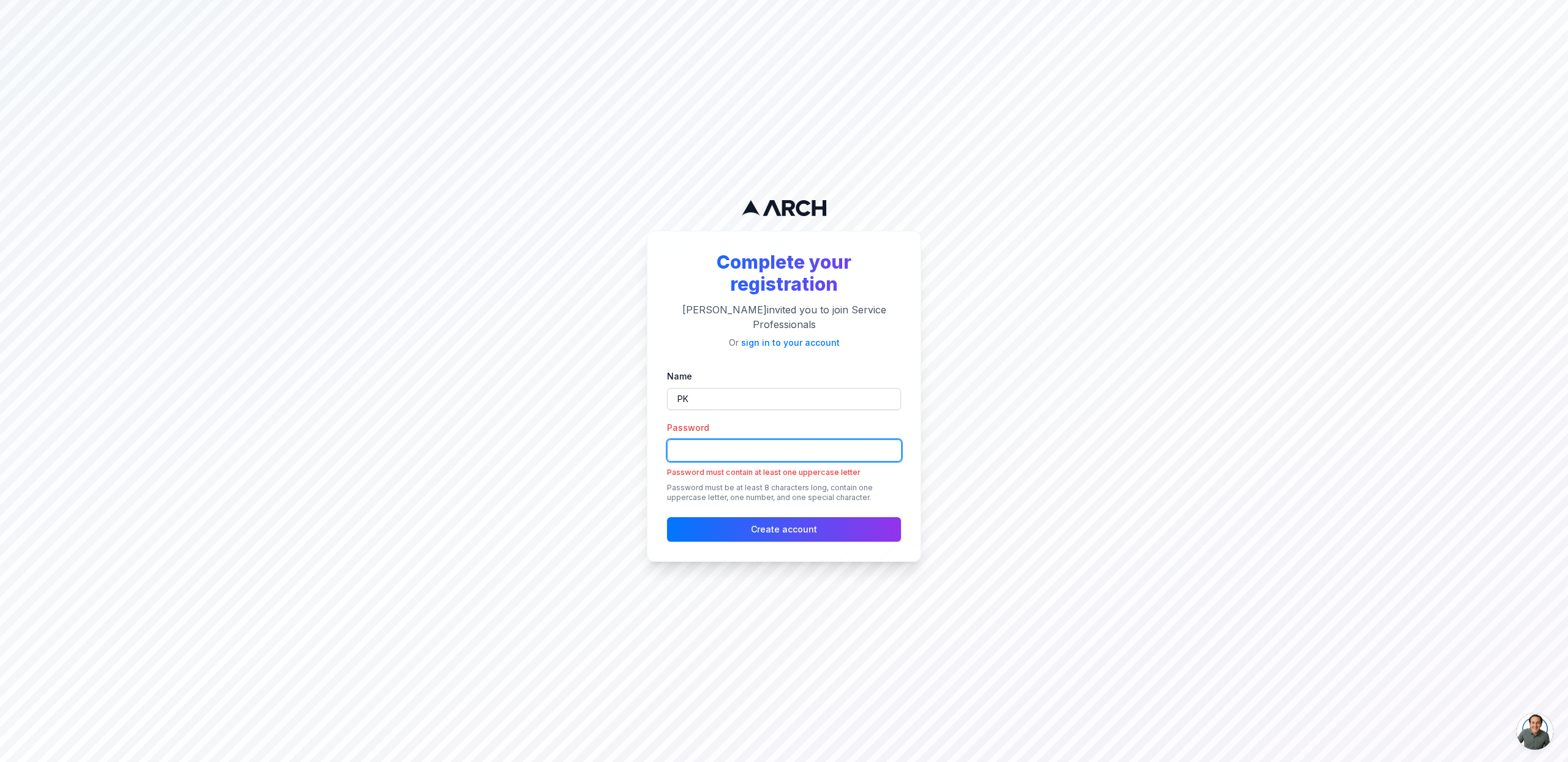
click at [540, 434] on div "Complete your registration [PERSON_NAME] invited you to join Service Profession…" at bounding box center [784, 381] width 1568 height 762
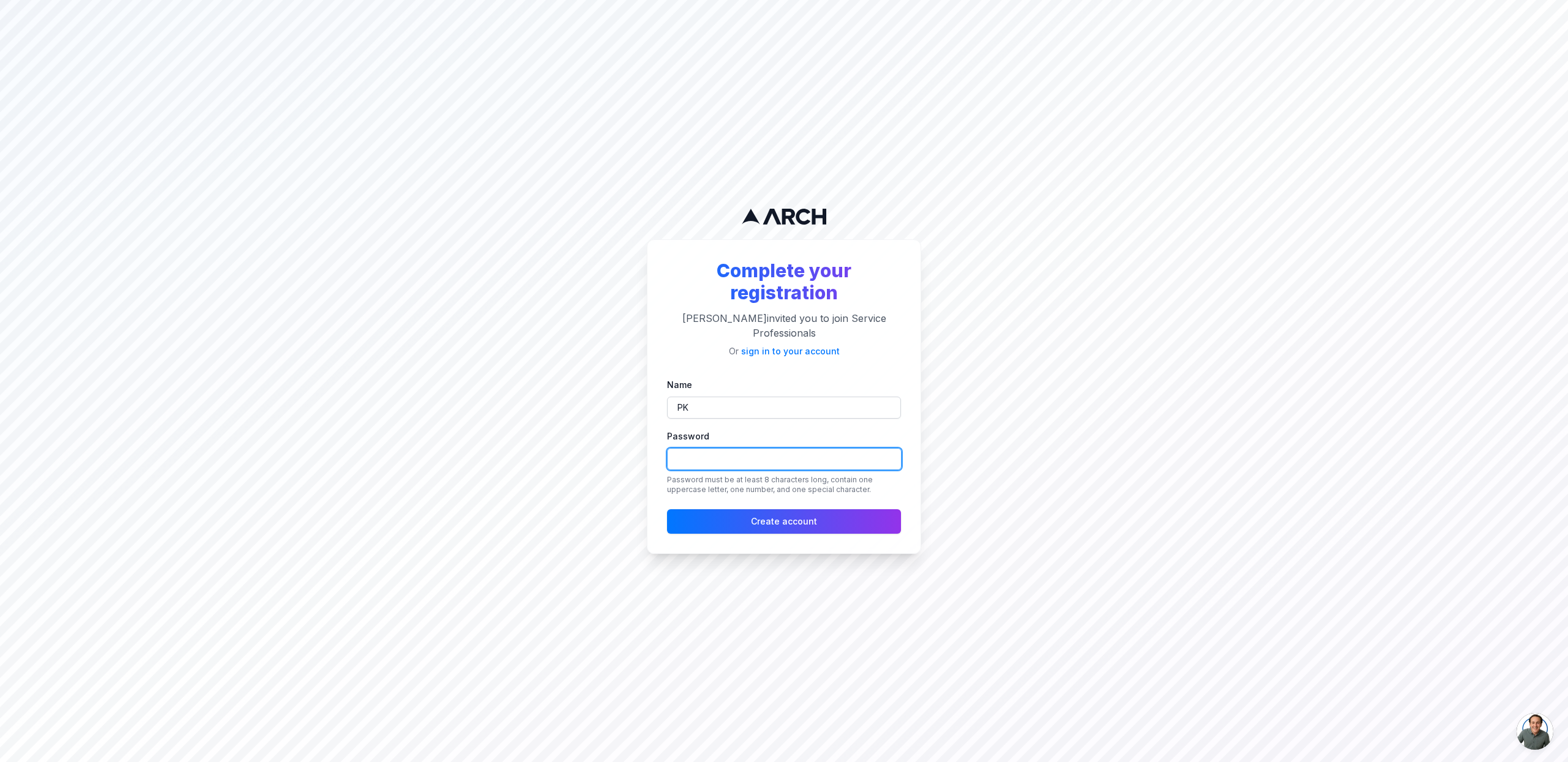
click at [667, 509] on button "Create account" at bounding box center [784, 522] width 234 height 25
